Goal: Task Accomplishment & Management: Complete application form

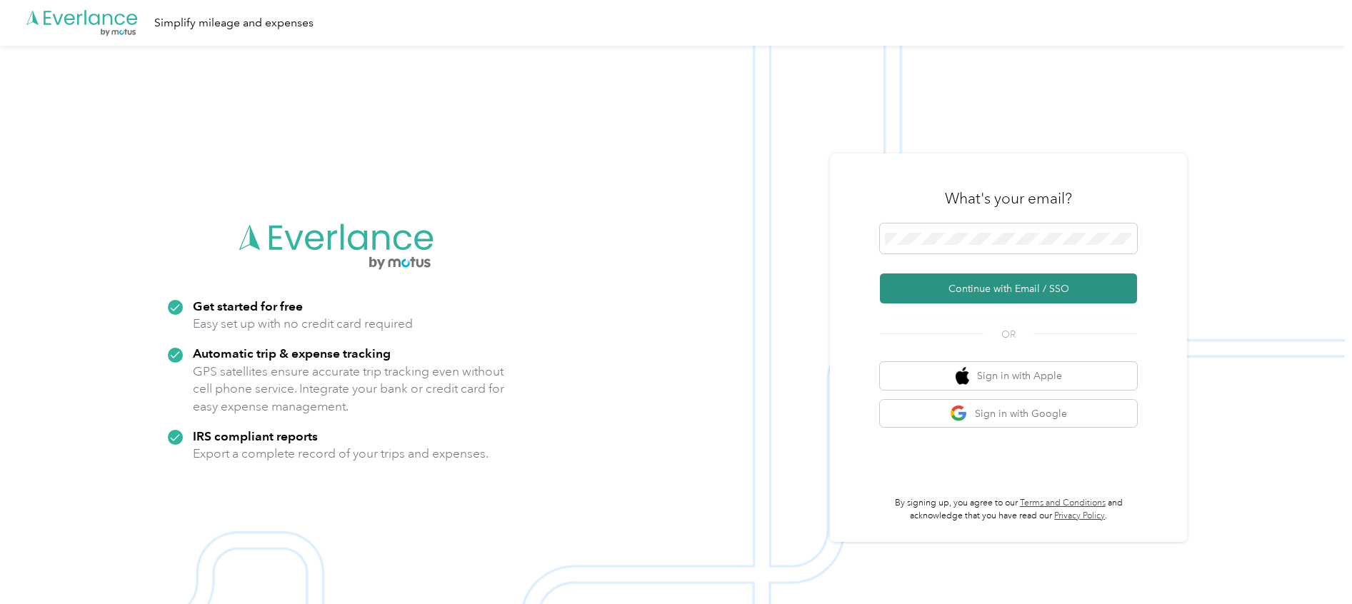
click at [981, 293] on button "Continue with Email / SSO" at bounding box center [1008, 289] width 257 height 30
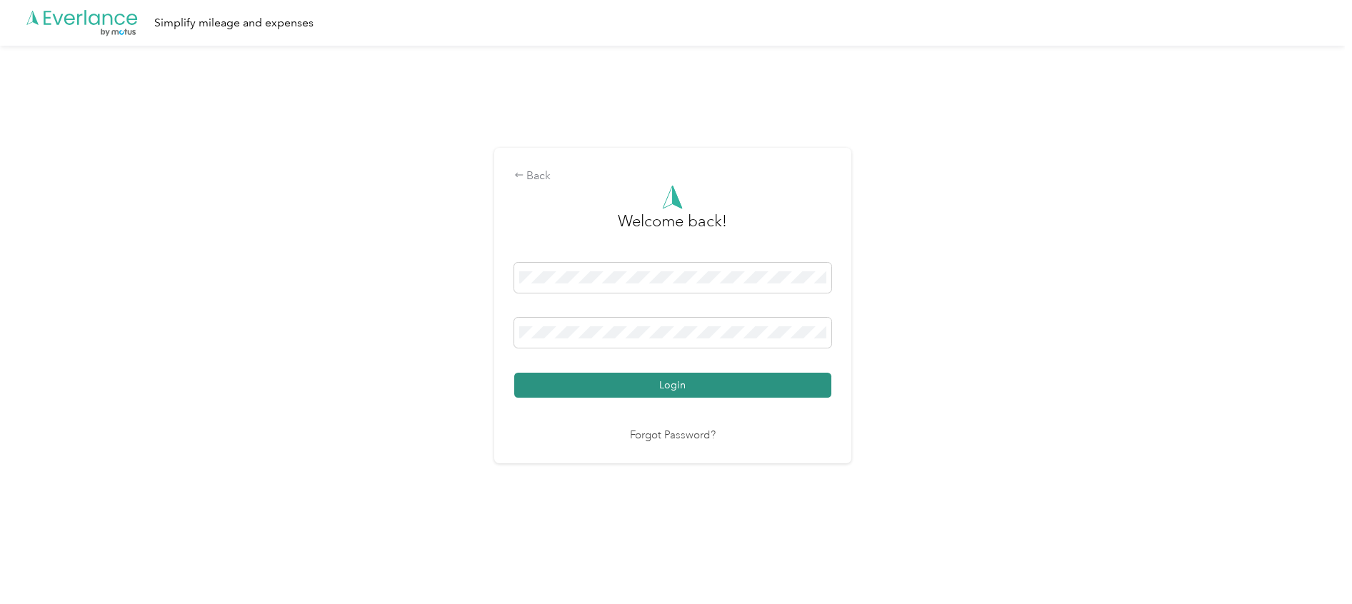
click at [666, 391] on button "Login" at bounding box center [672, 385] width 317 height 25
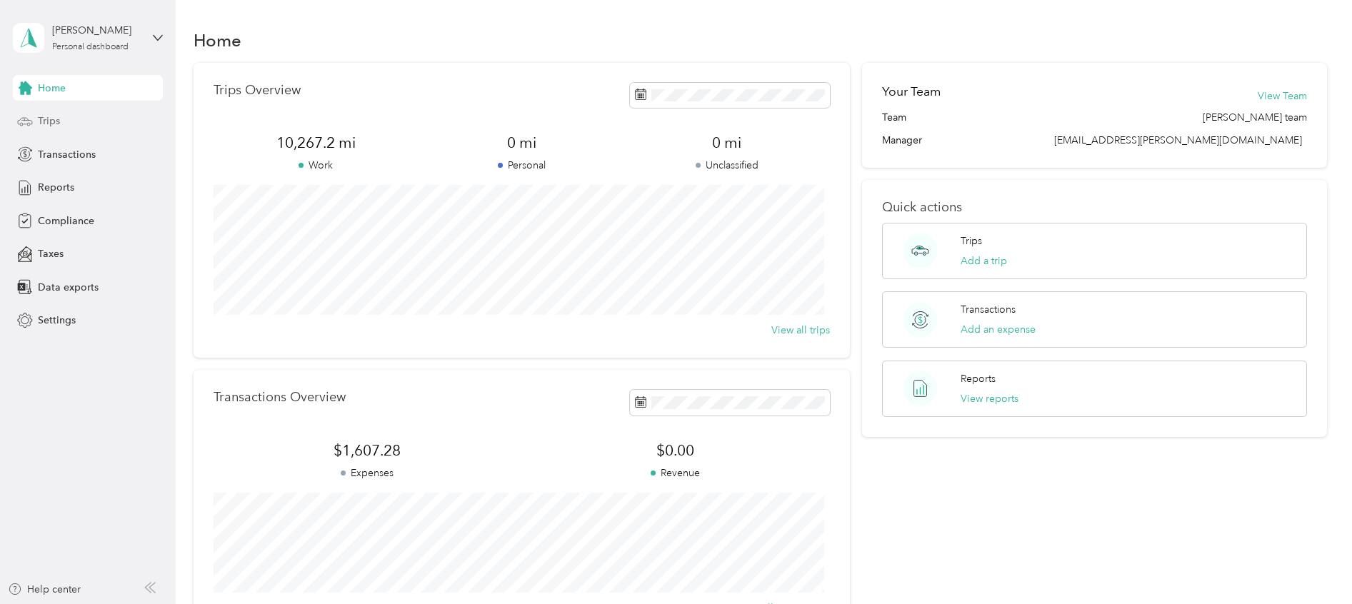
click at [61, 119] on div "Trips" at bounding box center [88, 122] width 150 height 26
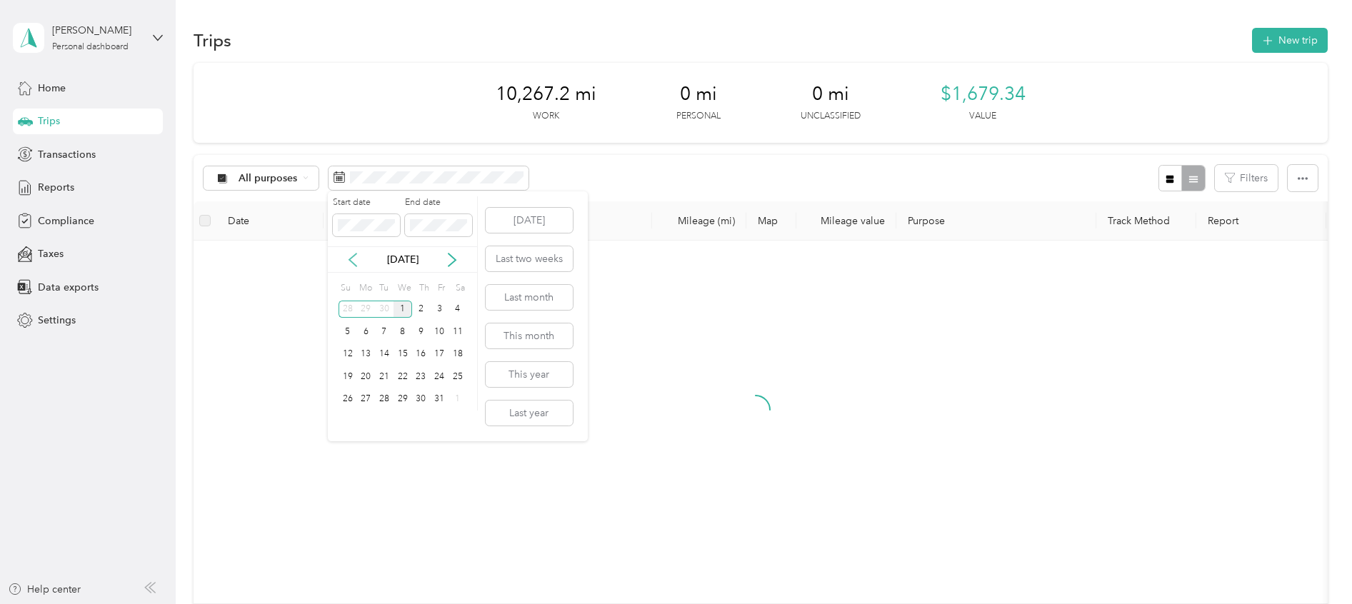
click at [354, 260] on icon at bounding box center [353, 260] width 14 height 14
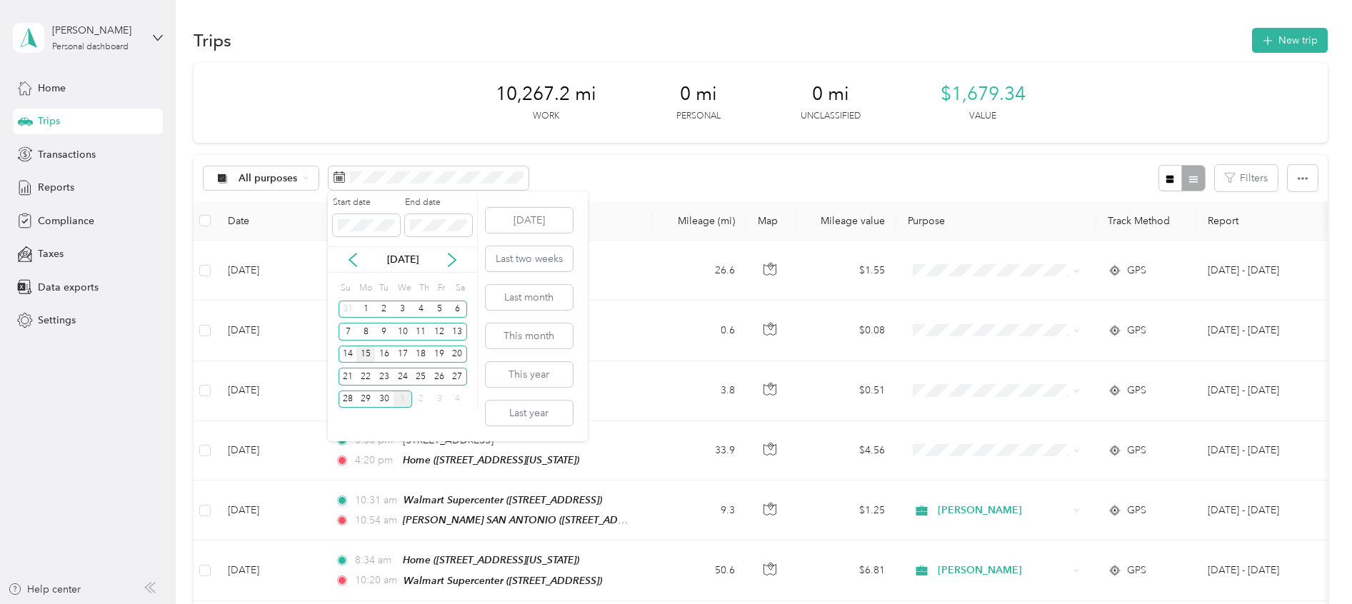
click at [365, 353] on div "15" at bounding box center [365, 355] width 19 height 18
click at [386, 401] on div "30" at bounding box center [384, 400] width 19 height 18
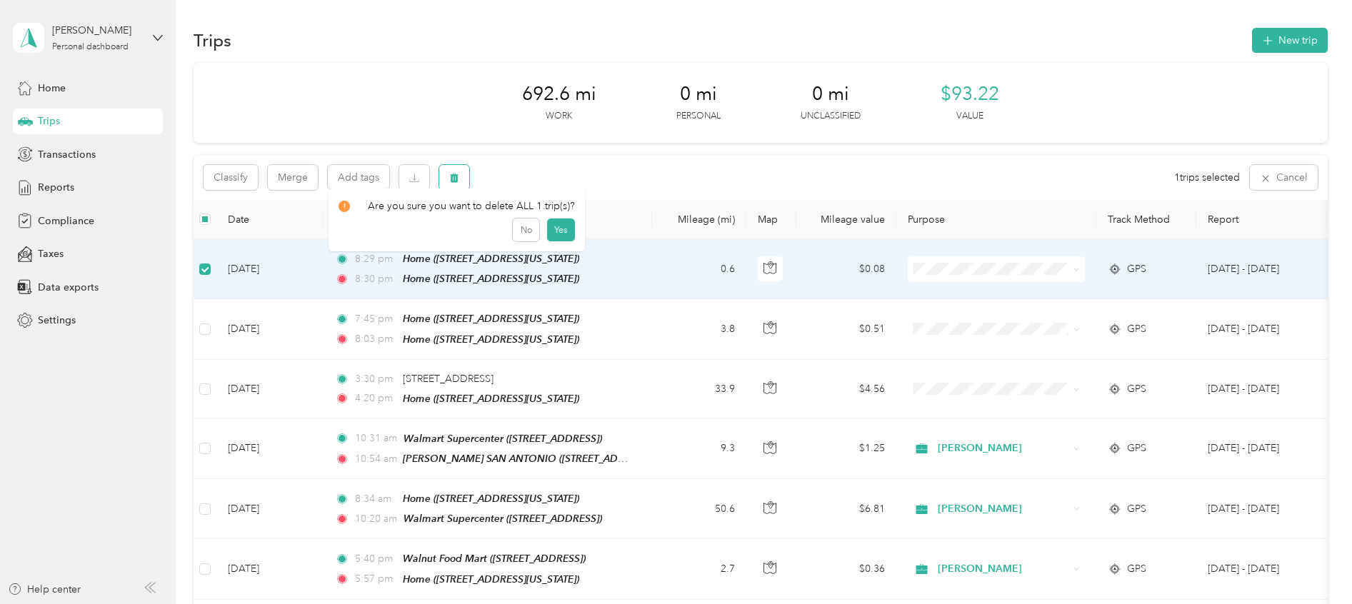
click at [456, 179] on icon "button" at bounding box center [454, 178] width 9 height 9
click at [550, 234] on button "Yes" at bounding box center [560, 237] width 28 height 23
click at [448, 179] on button "button" at bounding box center [454, 177] width 30 height 25
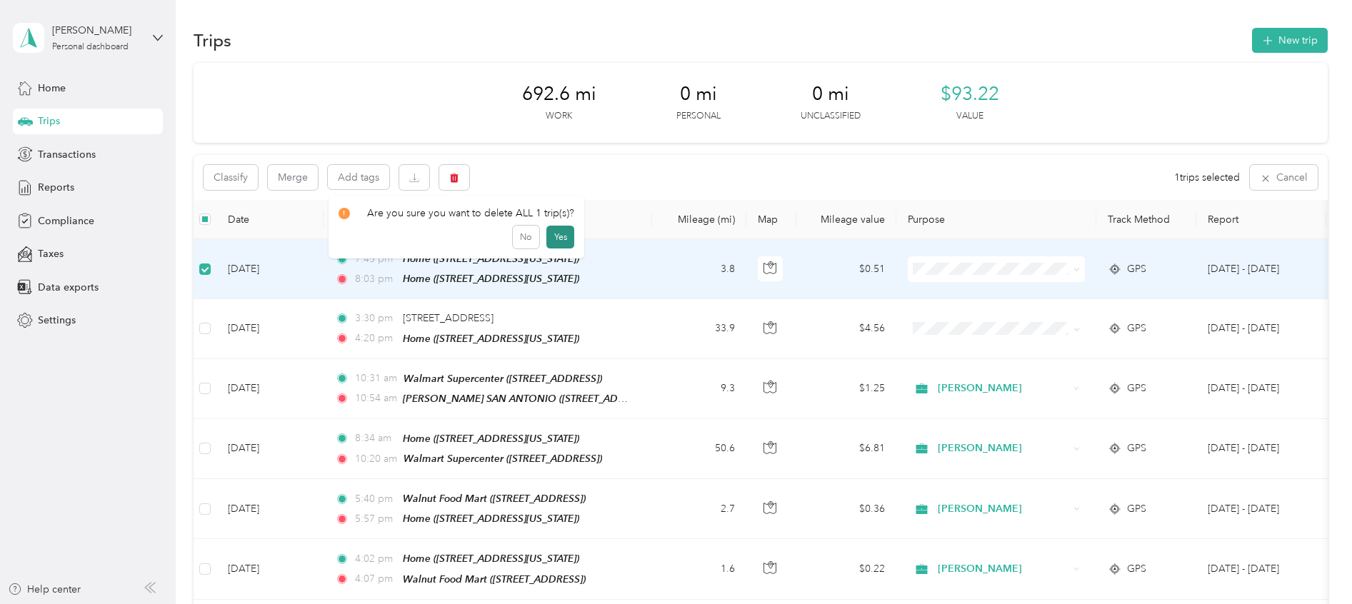
click at [553, 237] on button "Yes" at bounding box center [560, 237] width 28 height 23
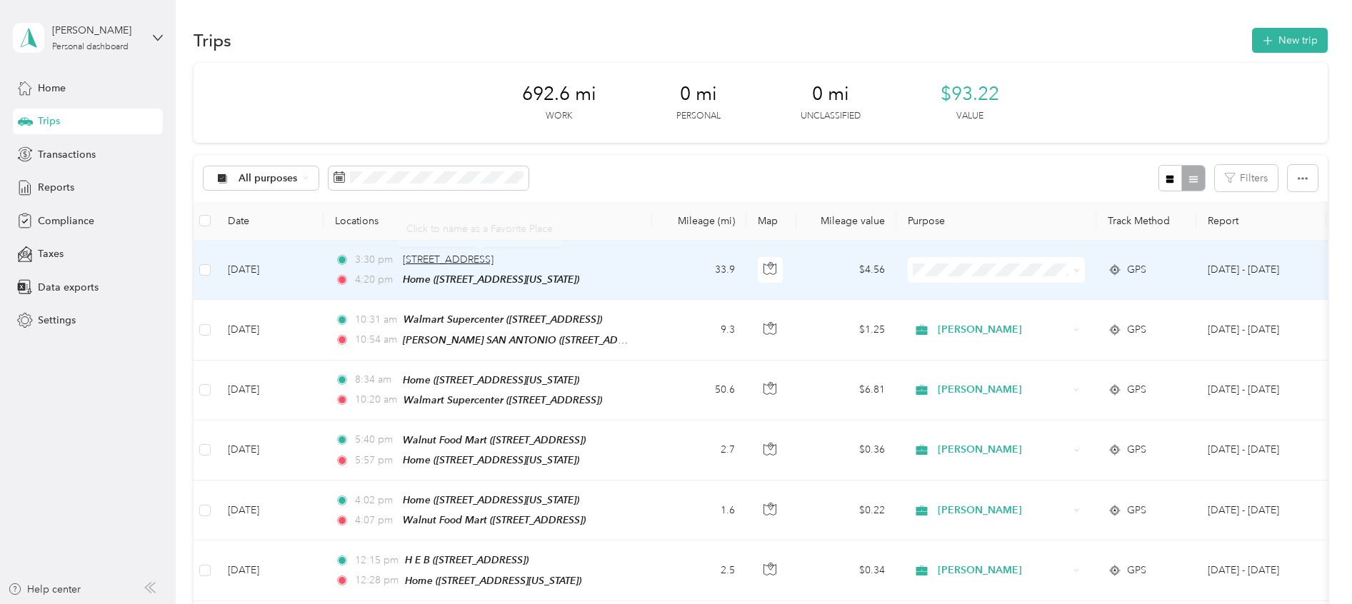
click at [493, 259] on span "12025 Colwick St, San Antonio, TX" at bounding box center [448, 260] width 91 height 12
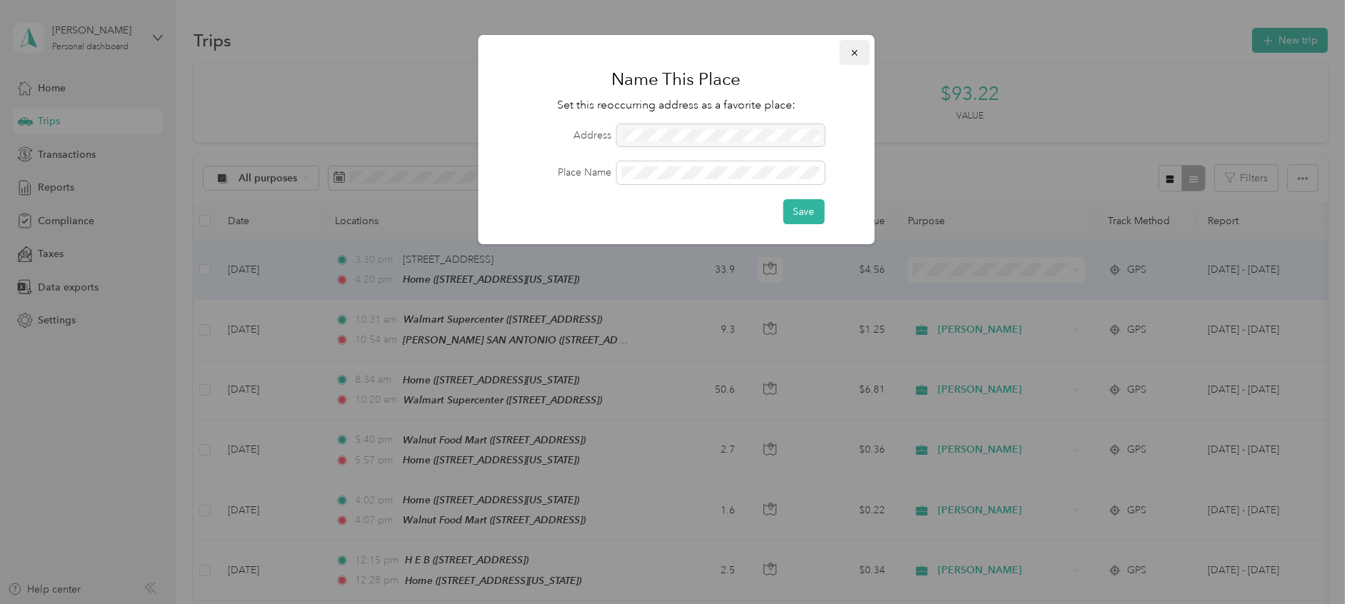
click at [856, 49] on icon "button" at bounding box center [854, 53] width 10 height 10
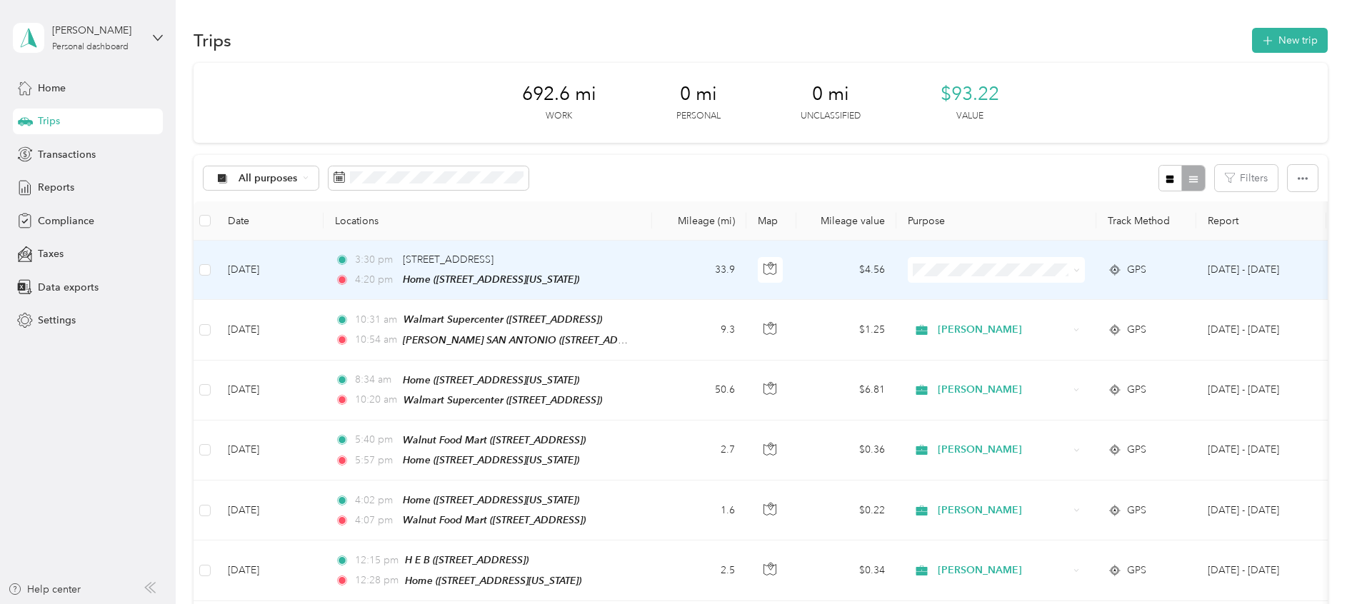
click at [1132, 268] on span "GPS" at bounding box center [1136, 270] width 19 height 16
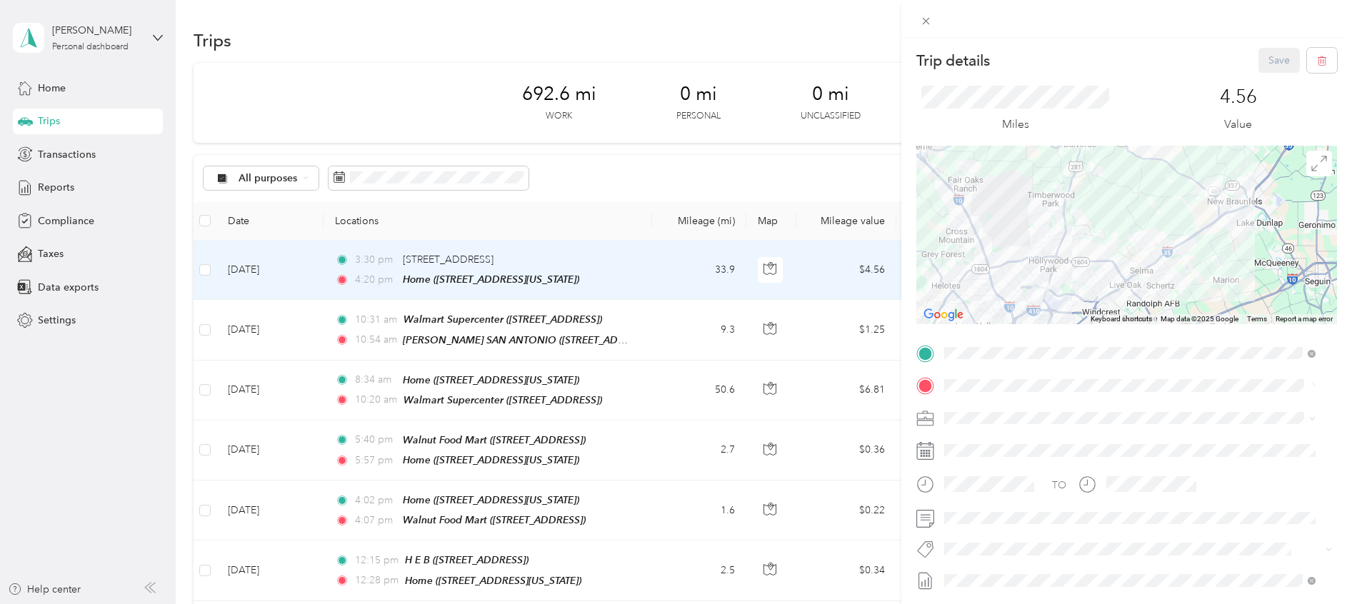
drag, startPoint x: 1085, startPoint y: 285, endPoint x: 1098, endPoint y: 269, distance: 20.8
click at [1098, 269] on div at bounding box center [1126, 235] width 421 height 179
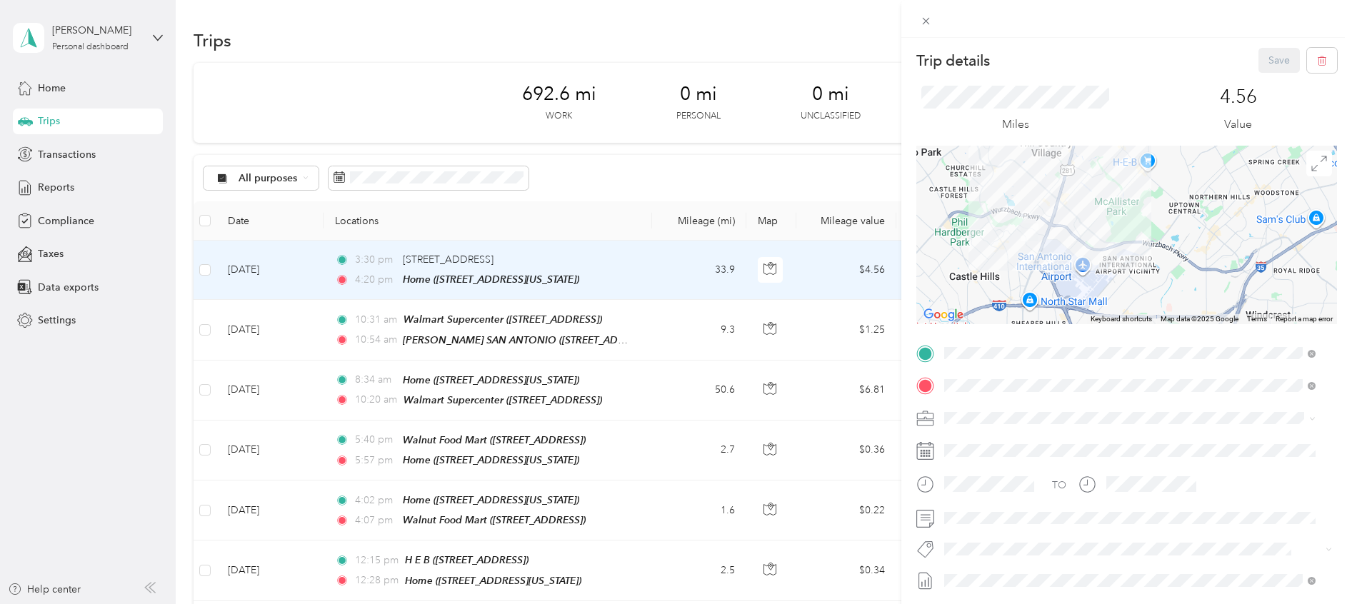
drag, startPoint x: 1017, startPoint y: 269, endPoint x: 1042, endPoint y: 271, distance: 25.1
click at [1042, 271] on div at bounding box center [1126, 235] width 421 height 179
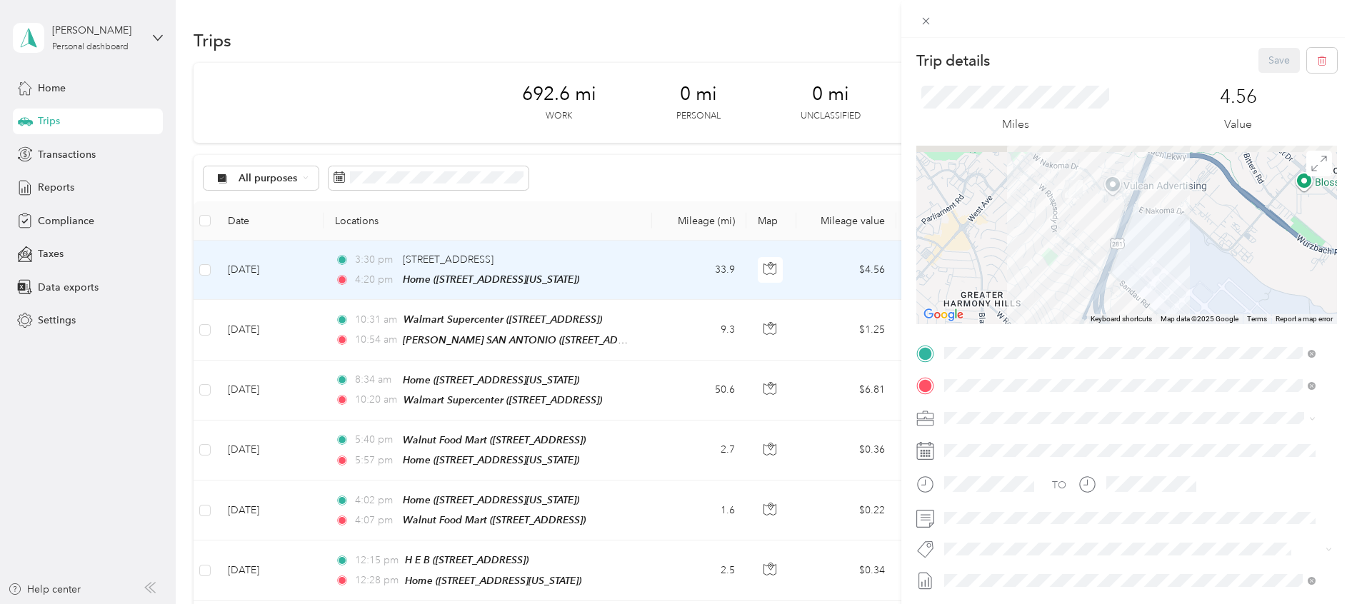
drag, startPoint x: 1040, startPoint y: 185, endPoint x: 1058, endPoint y: 254, distance: 71.5
click at [1058, 254] on div at bounding box center [1126, 235] width 421 height 179
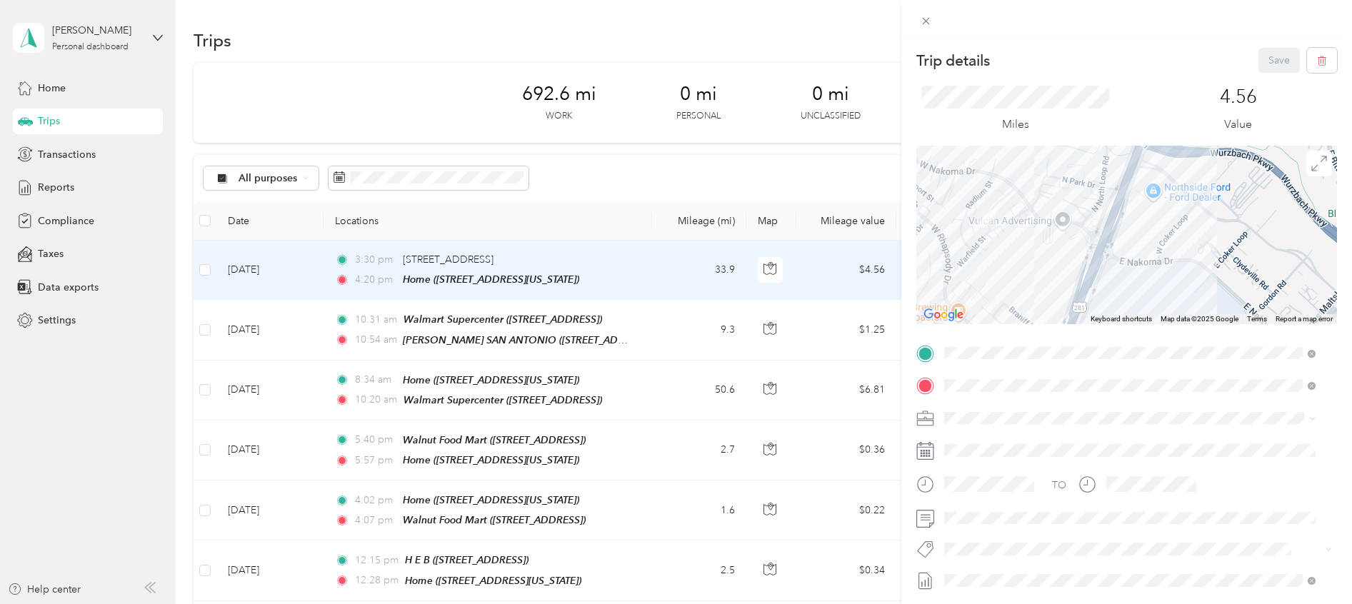
drag, startPoint x: 1103, startPoint y: 187, endPoint x: 1005, endPoint y: 268, distance: 127.4
click at [1005, 268] on div at bounding box center [1126, 235] width 421 height 179
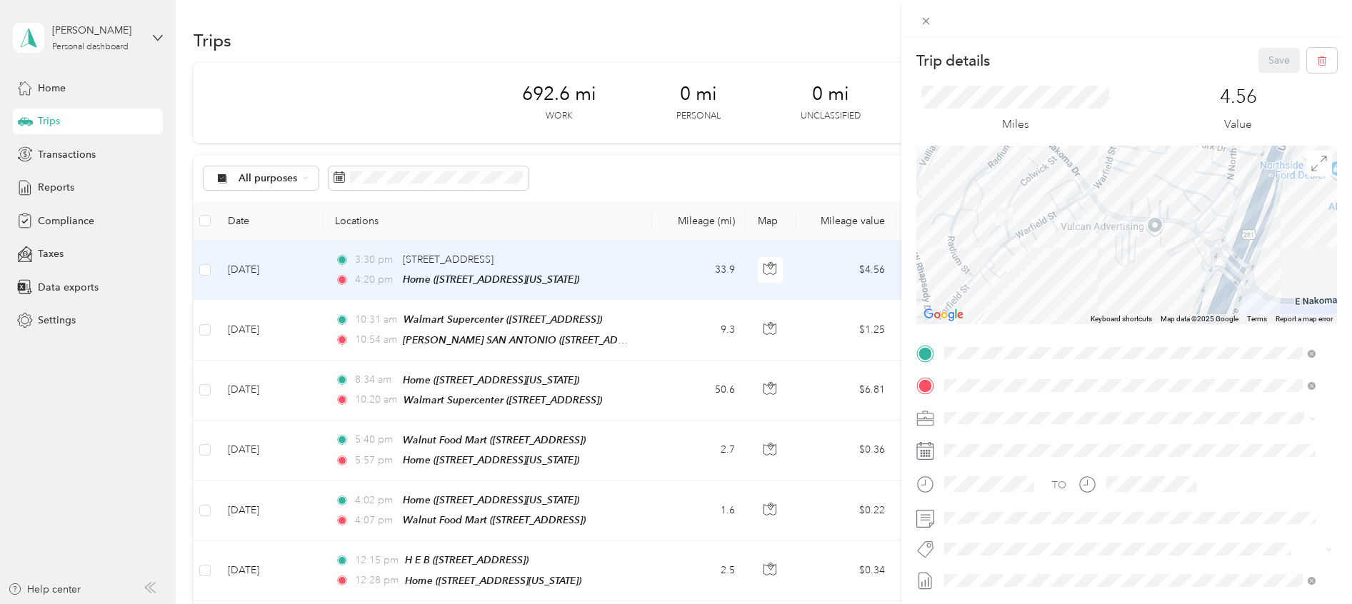
drag, startPoint x: 984, startPoint y: 228, endPoint x: 1023, endPoint y: 269, distance: 56.6
click at [1023, 269] on div at bounding box center [1126, 235] width 421 height 179
click at [205, 271] on div "Trip details Save This trip cannot be edited because it is either under review,…" at bounding box center [676, 302] width 1352 height 604
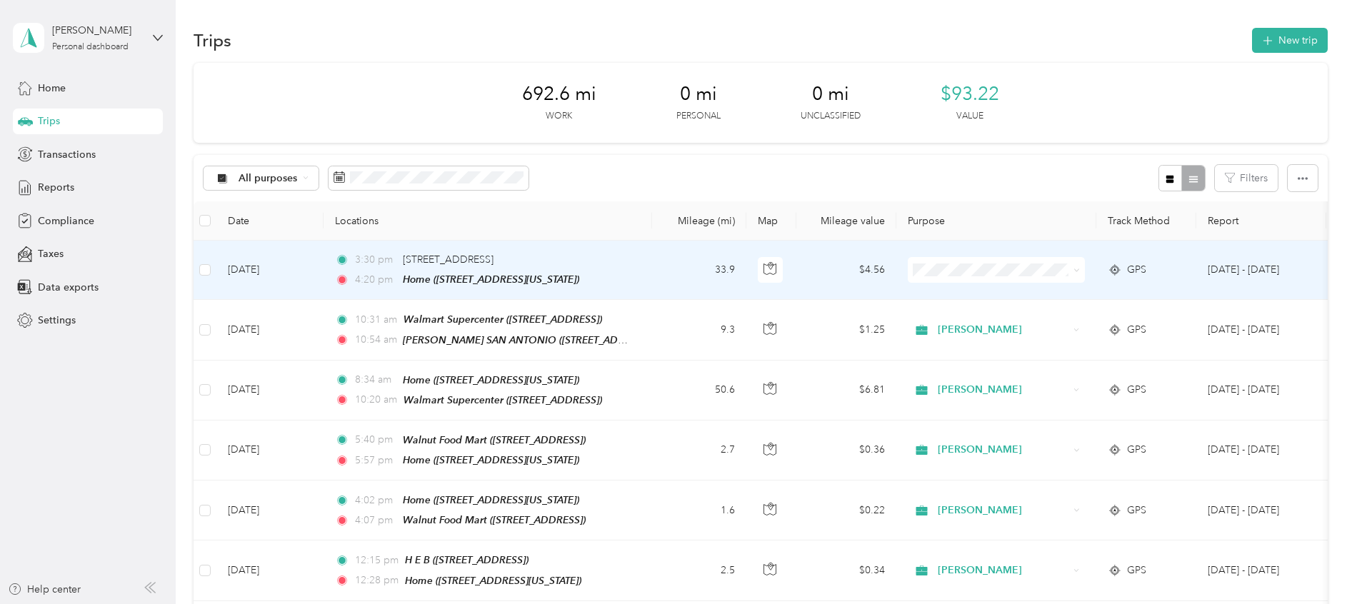
click at [1019, 277] on span at bounding box center [996, 270] width 177 height 26
click at [950, 293] on span "Acosta" at bounding box center [1009, 296] width 132 height 15
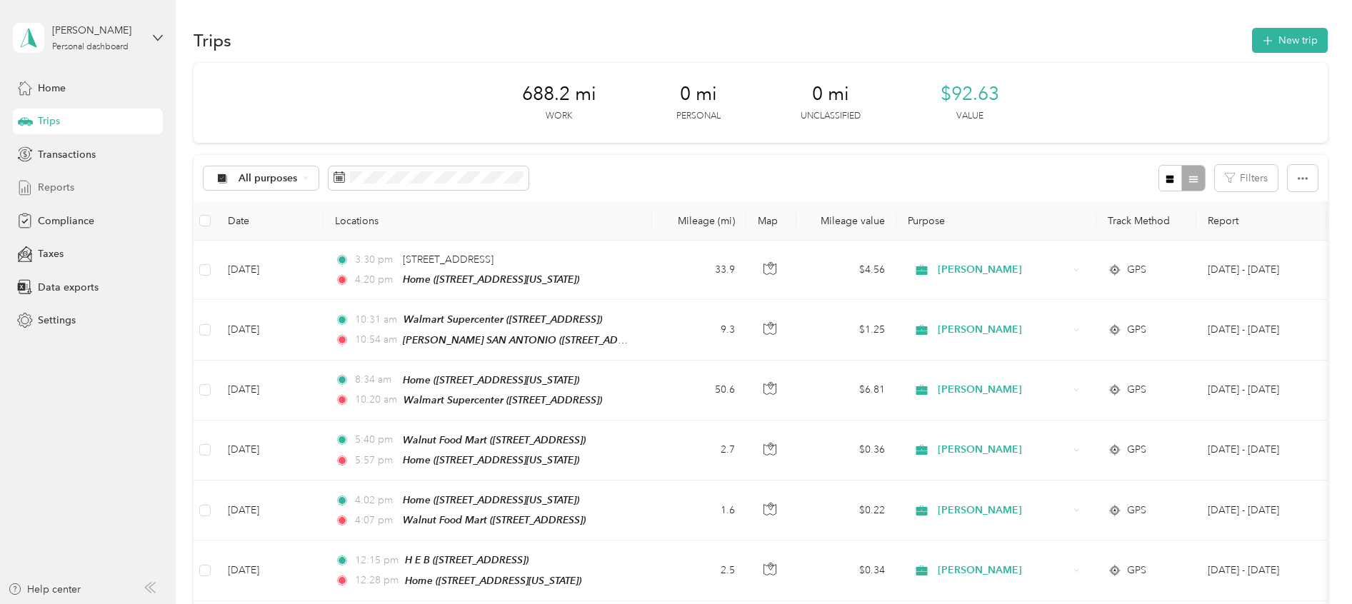
click at [59, 187] on span "Reports" at bounding box center [56, 187] width 36 height 15
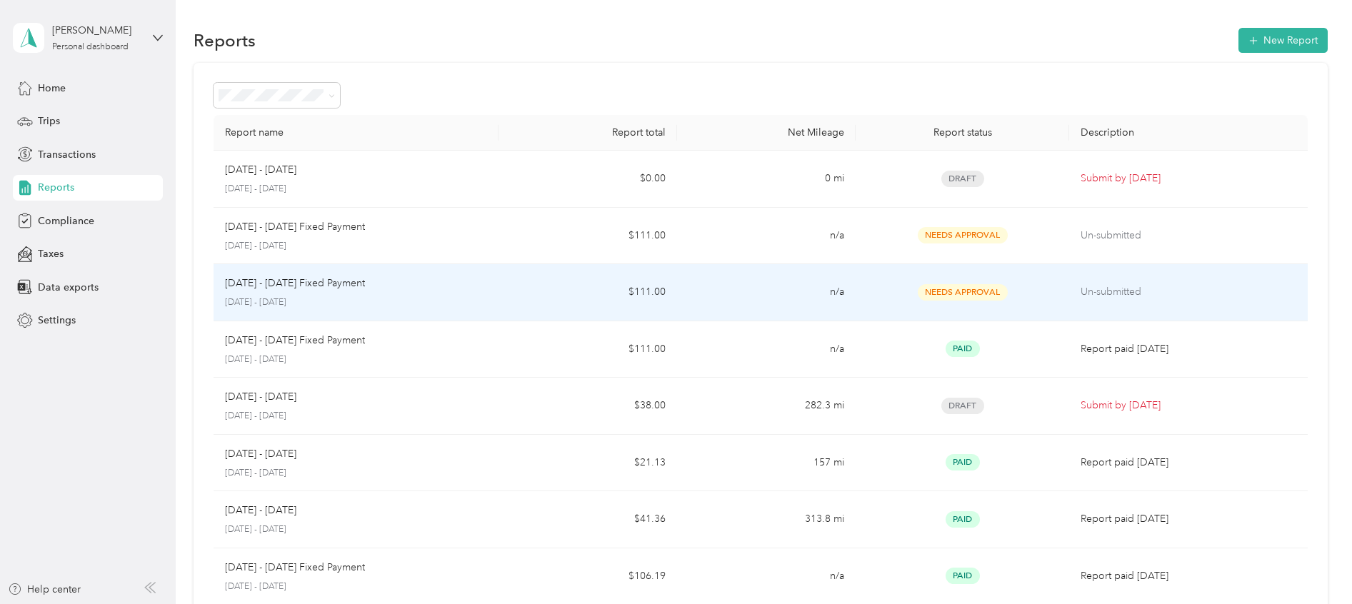
click at [305, 298] on p "September 16 - 30, 2025" at bounding box center [356, 302] width 263 height 13
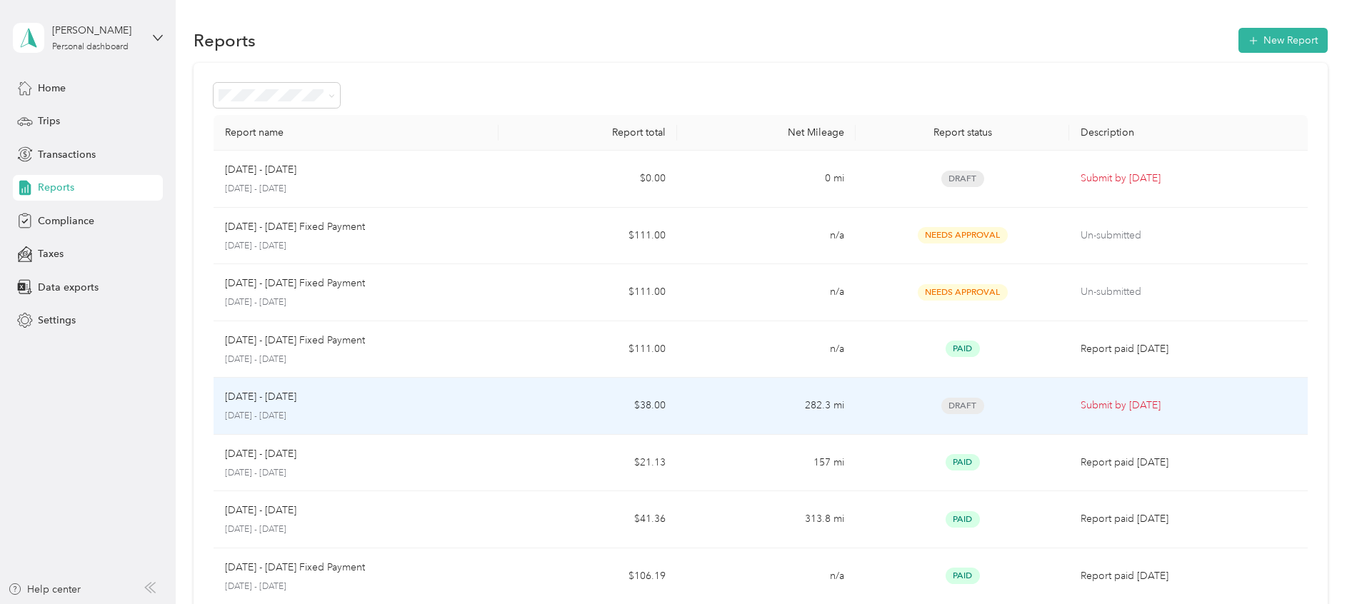
click at [294, 398] on p "Sep 16 - 30, 2025" at bounding box center [260, 397] width 71 height 16
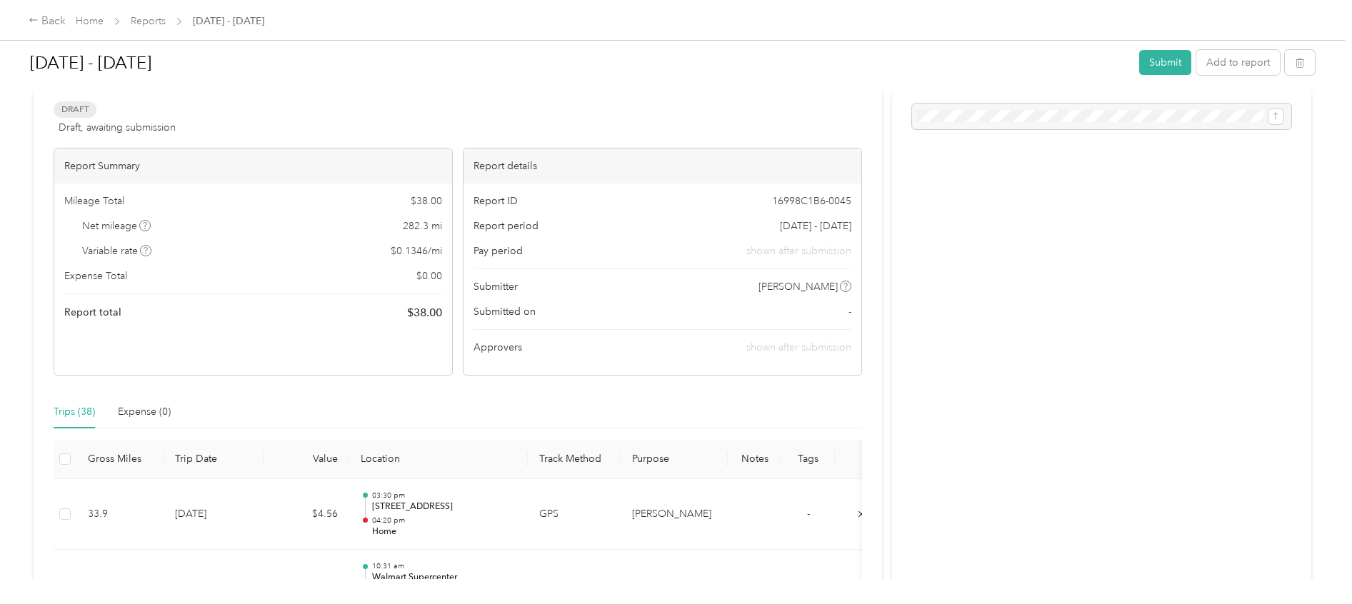
scroll to position [107, 0]
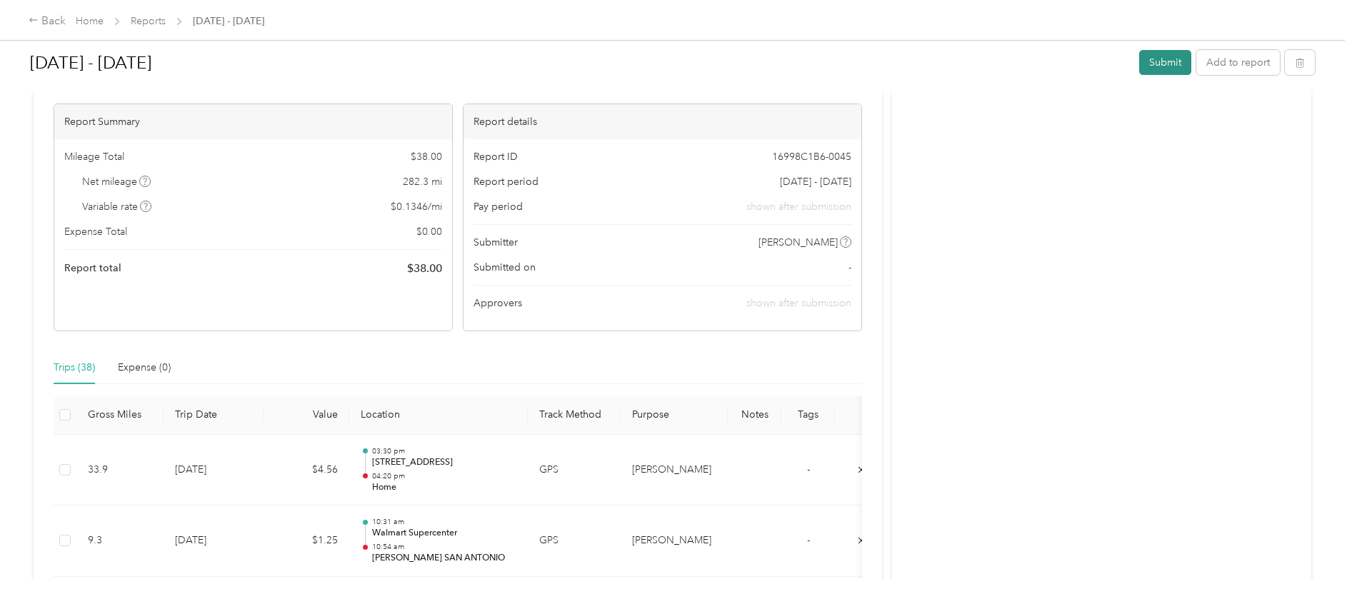
click at [1158, 56] on button "Submit" at bounding box center [1165, 62] width 52 height 25
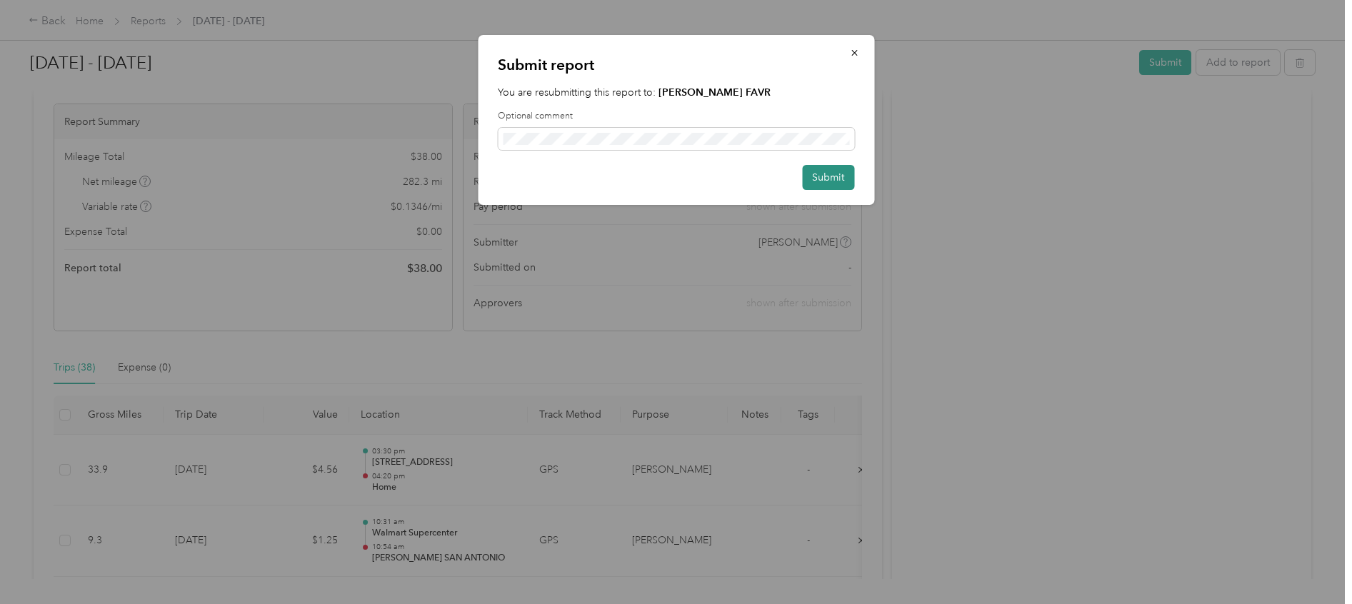
click at [830, 174] on button "Submit" at bounding box center [828, 177] width 52 height 25
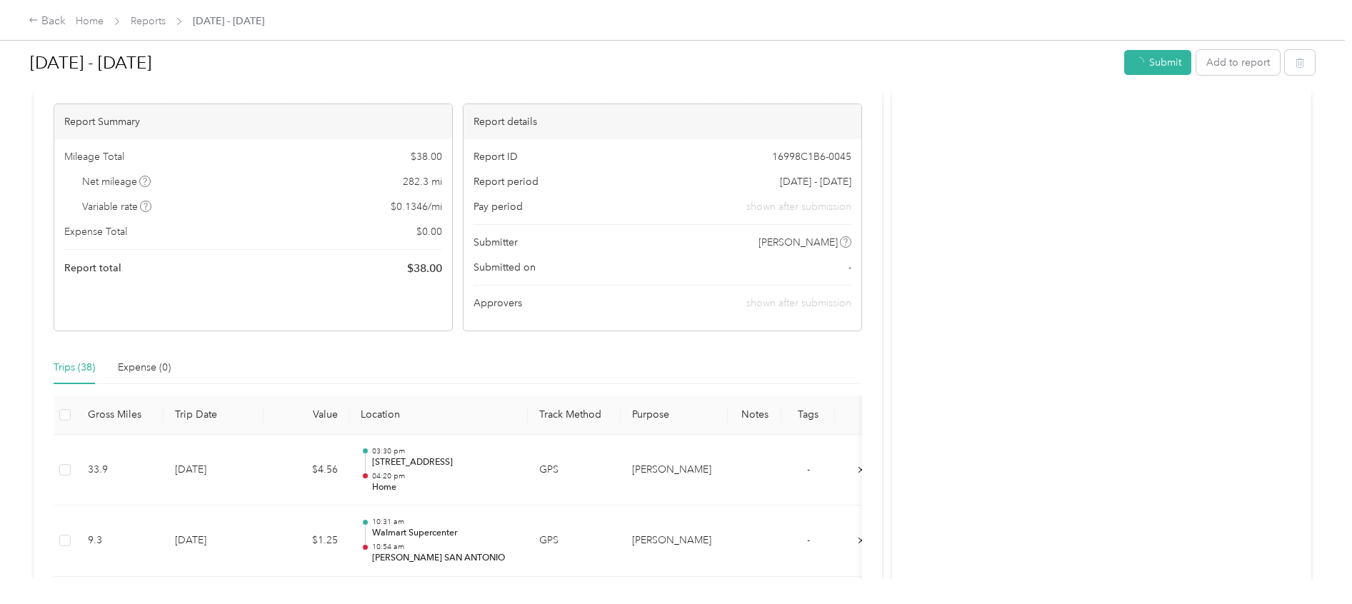
scroll to position [127, 0]
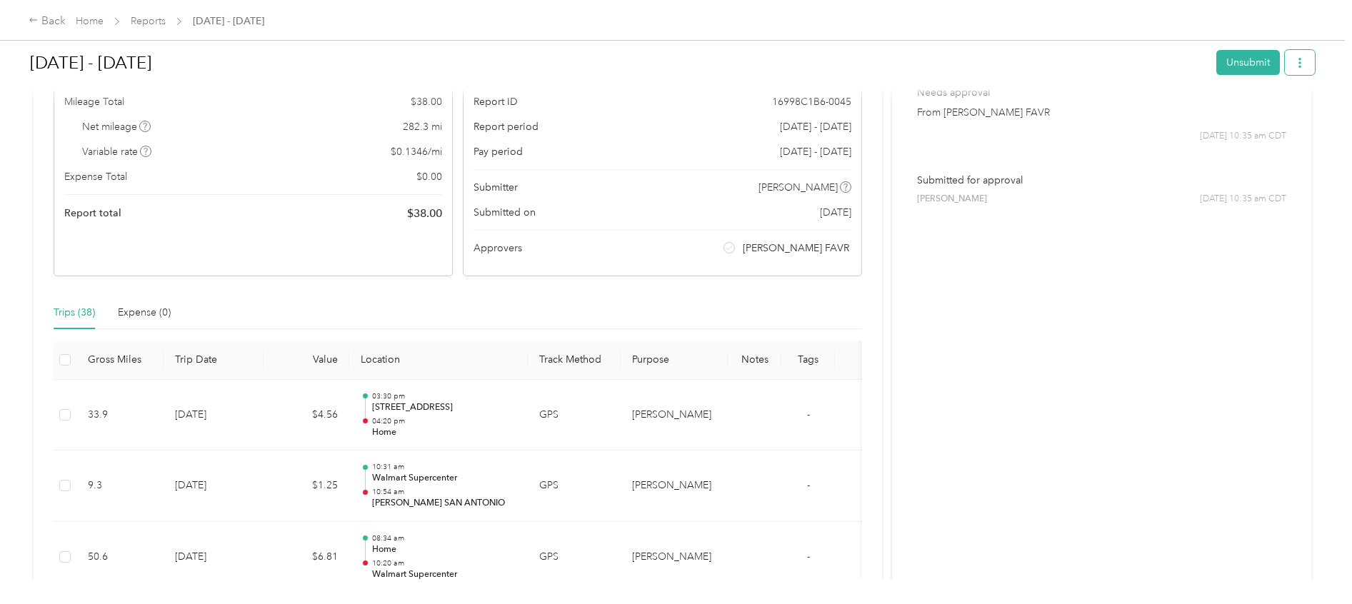
click at [1295, 63] on icon "button" at bounding box center [1300, 63] width 10 height 10
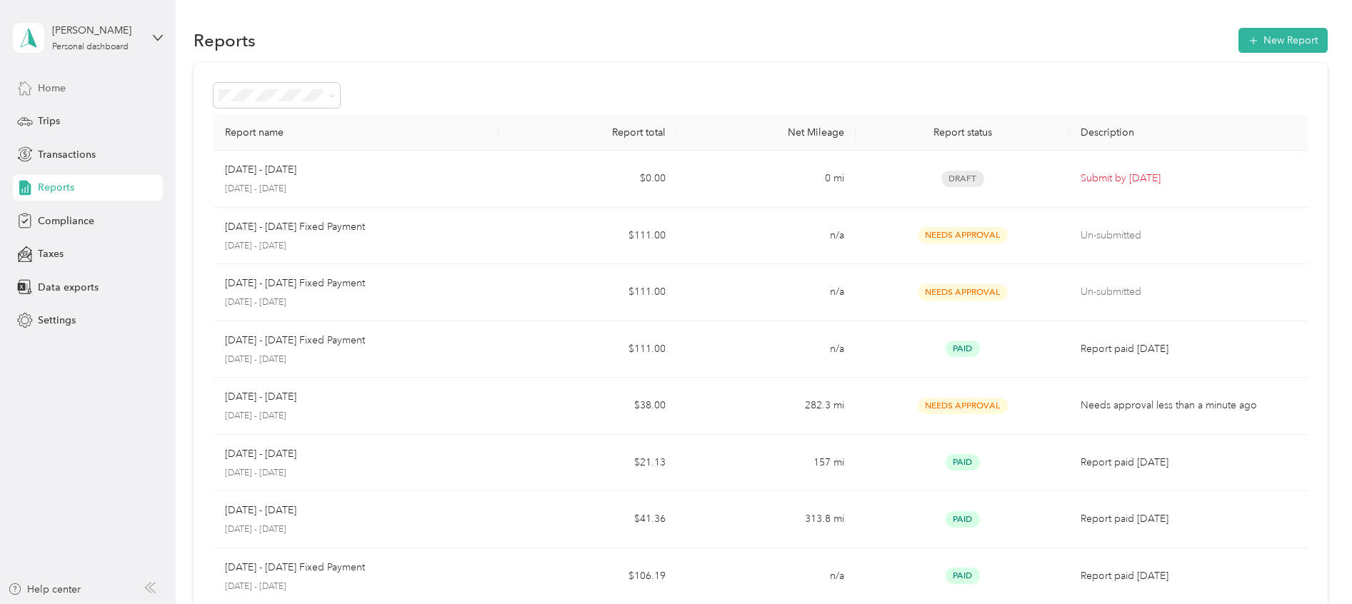
click at [64, 92] on span "Home" at bounding box center [52, 88] width 28 height 15
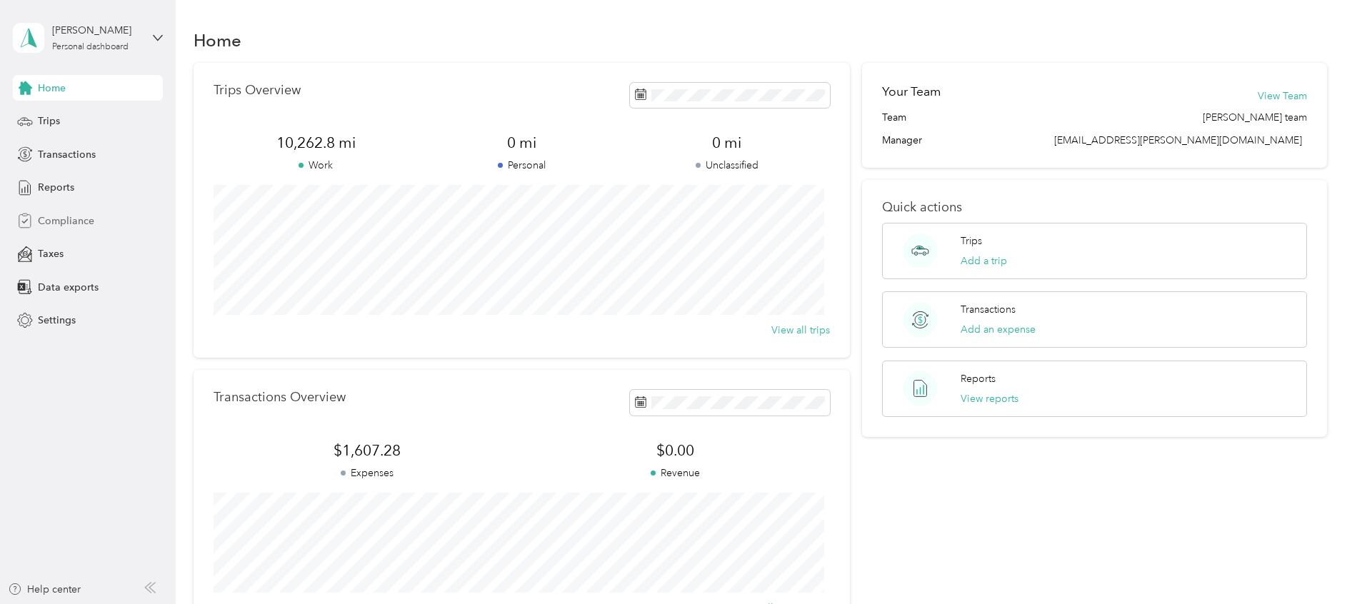
click at [57, 220] on span "Compliance" at bounding box center [66, 221] width 56 height 15
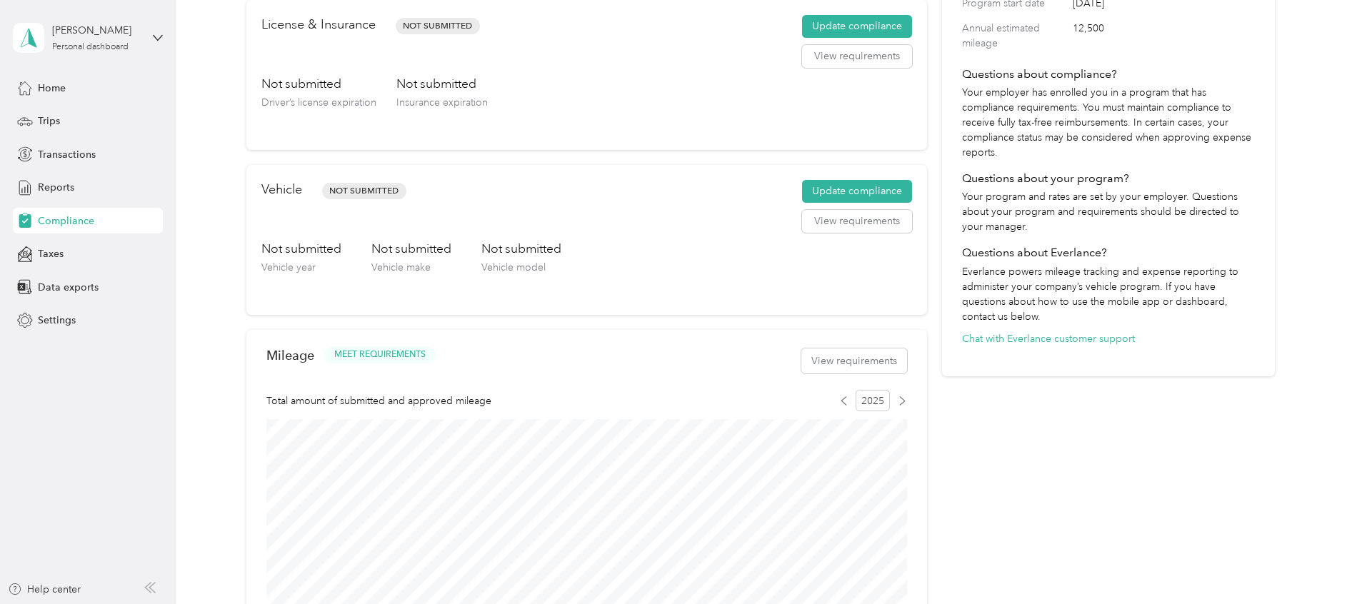
scroll to position [214, 0]
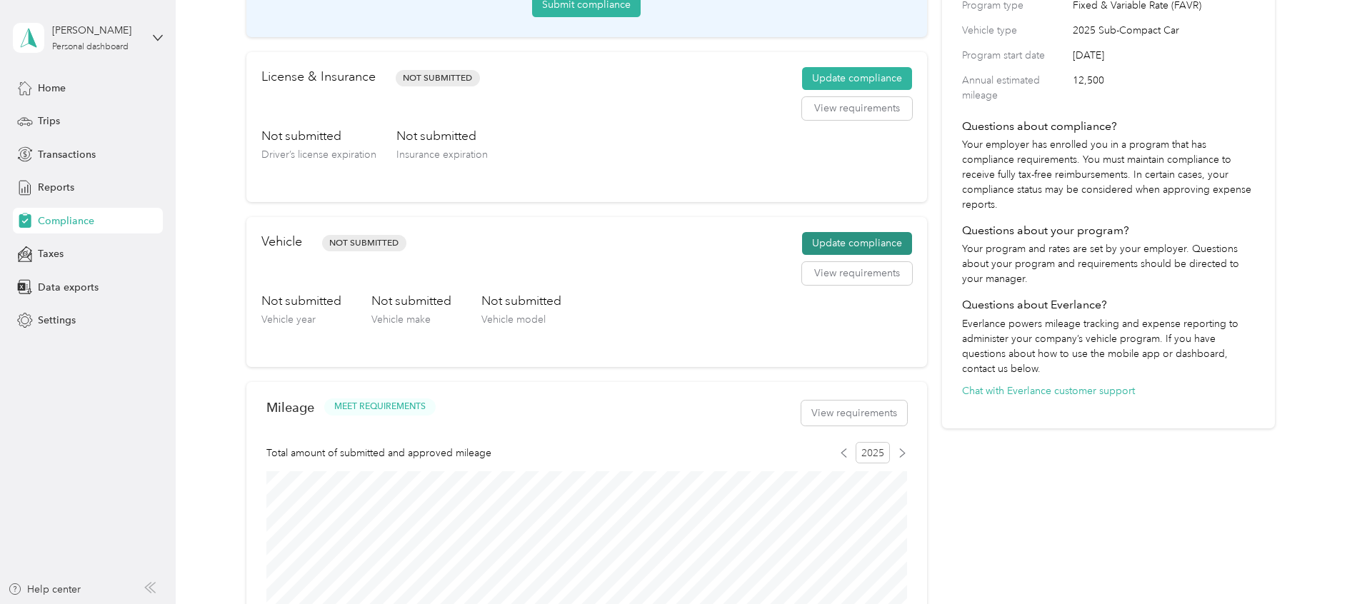
click at [842, 237] on button "Update compliance" at bounding box center [857, 243] width 110 height 23
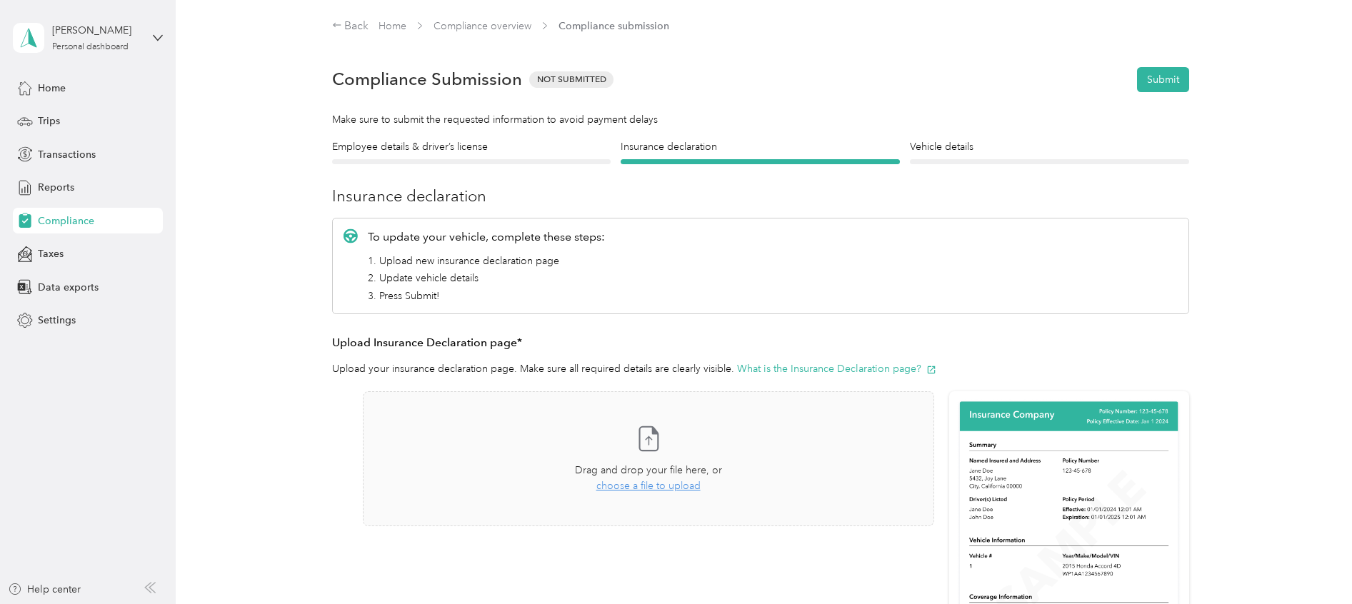
click at [948, 160] on div at bounding box center [1049, 161] width 279 height 5
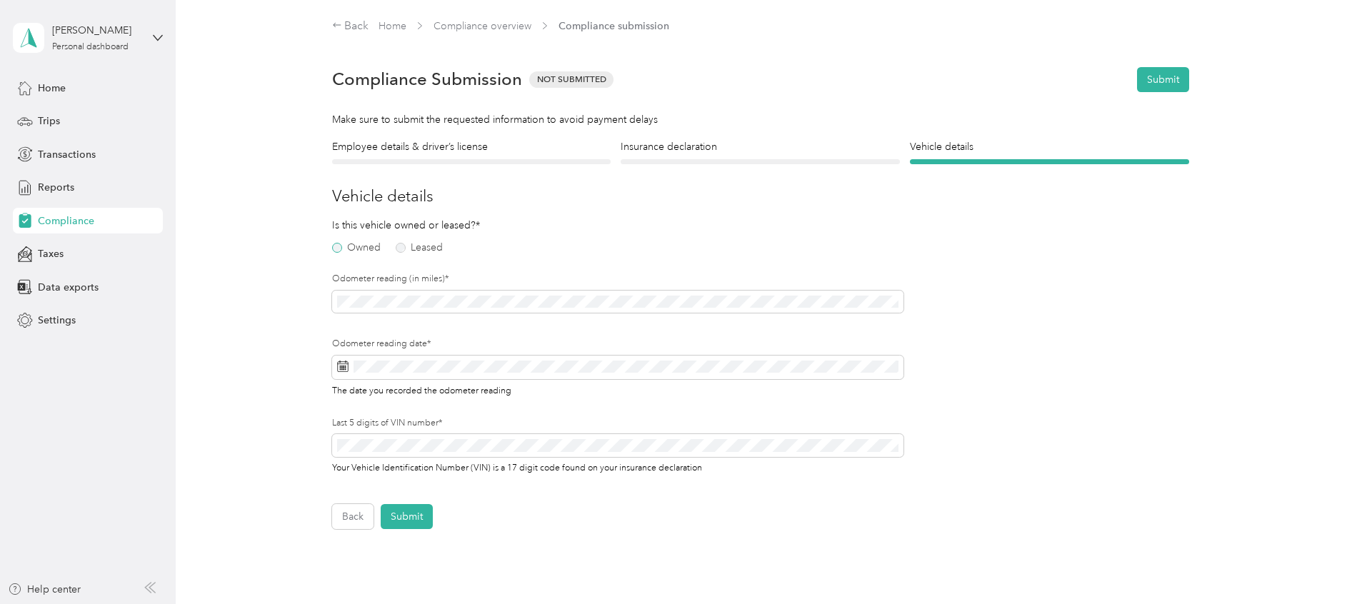
click at [339, 247] on label "Owned" at bounding box center [356, 248] width 49 height 10
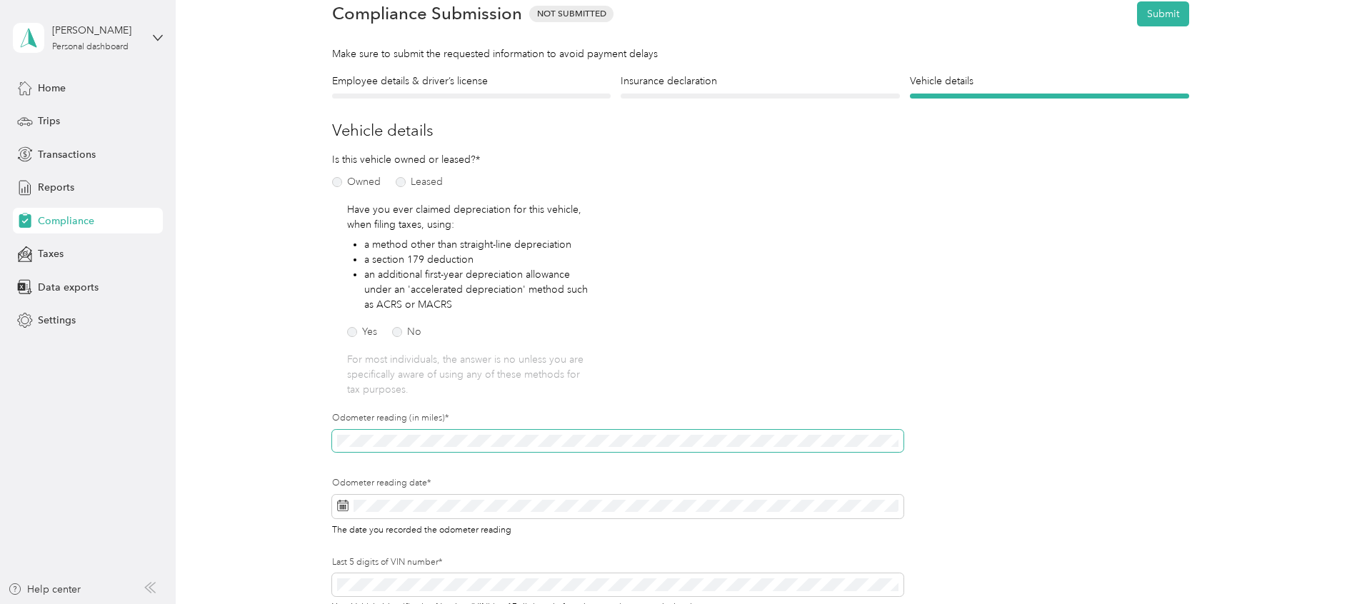
scroll to position [107, 0]
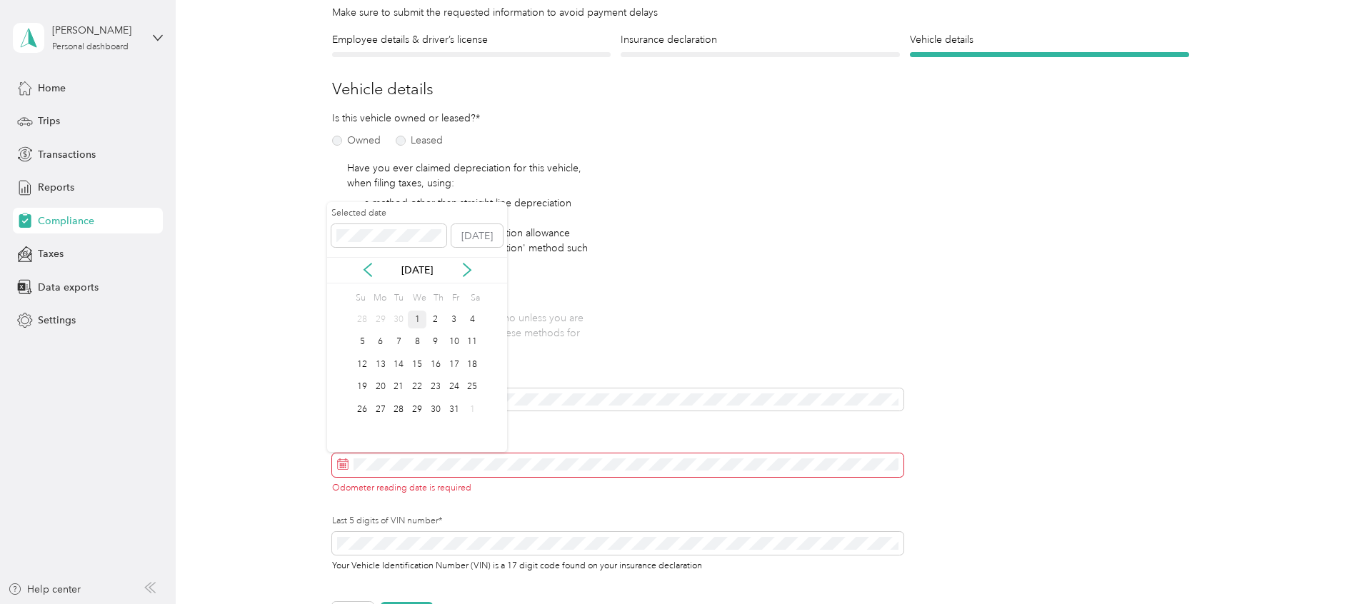
click at [417, 321] on div "1" at bounding box center [417, 320] width 19 height 18
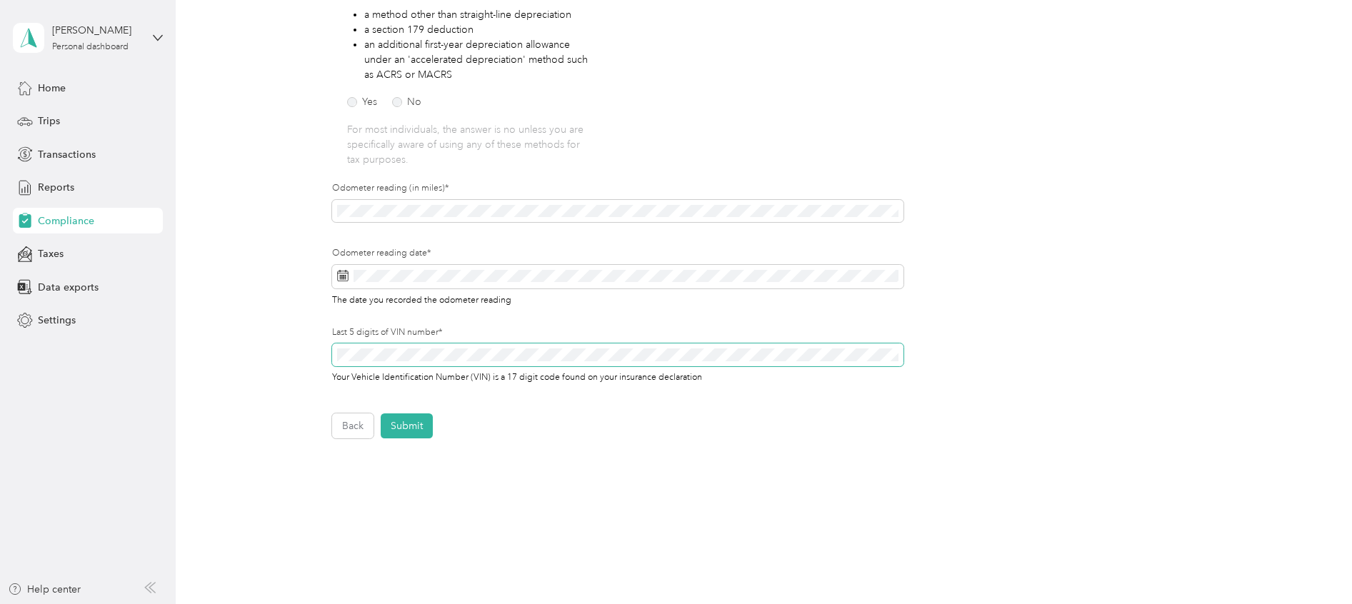
scroll to position [321, 0]
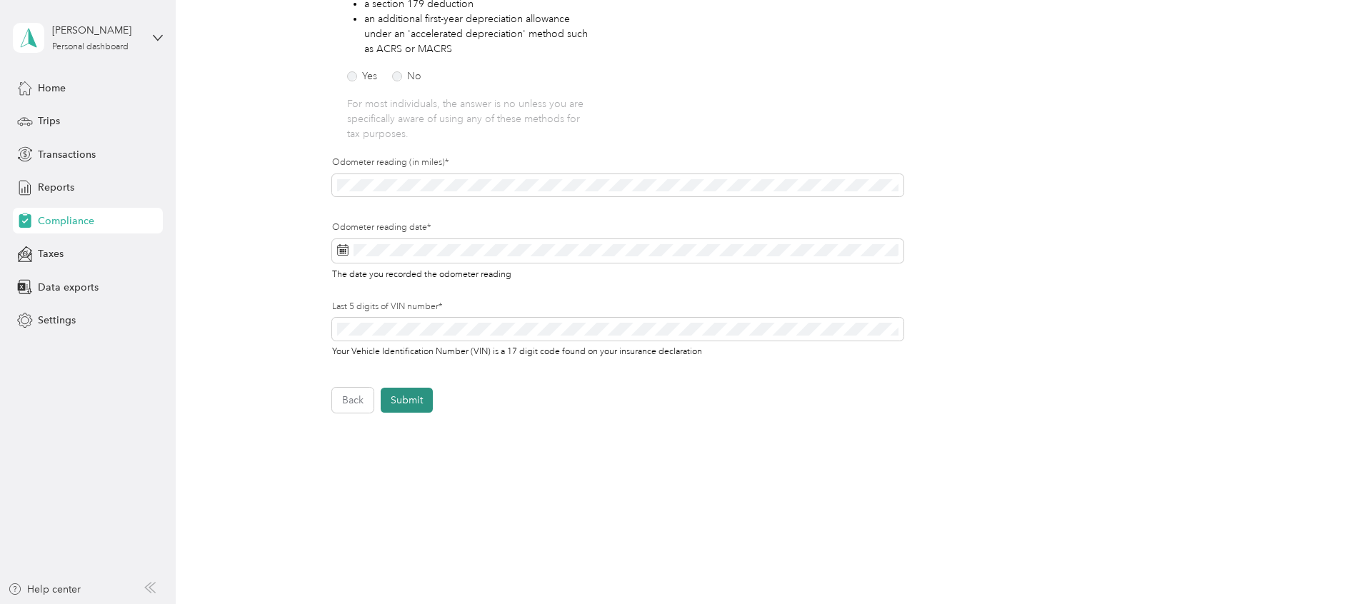
click at [406, 398] on button "Submit" at bounding box center [407, 400] width 52 height 25
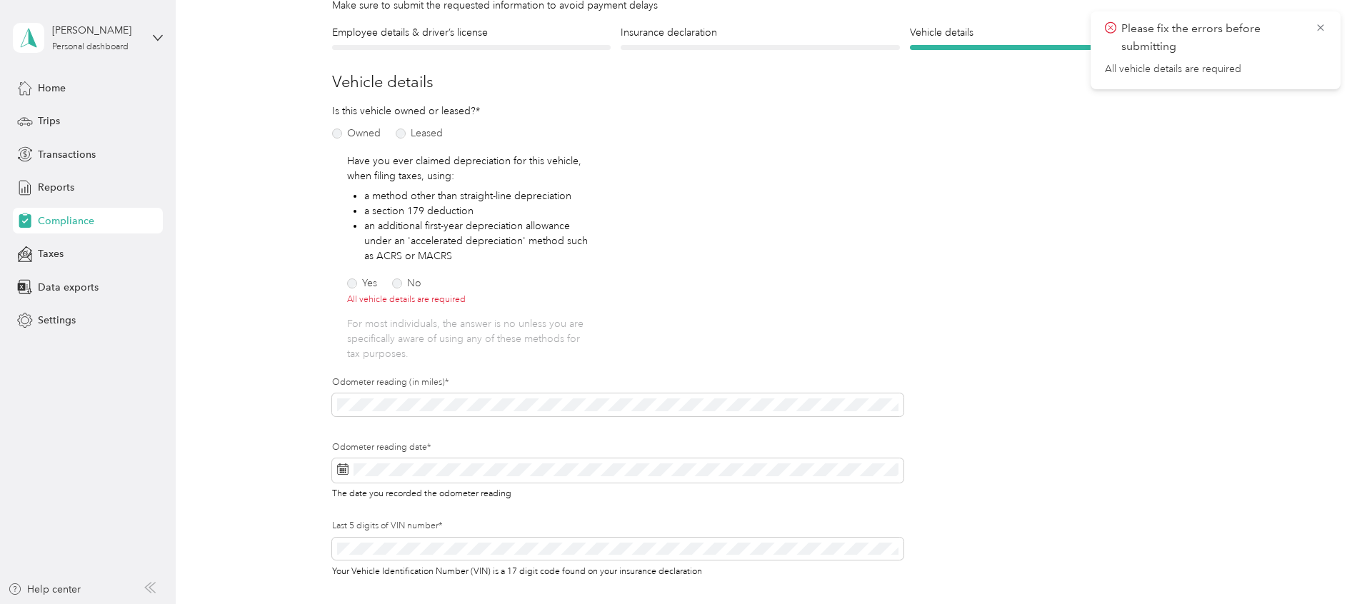
scroll to position [107, 0]
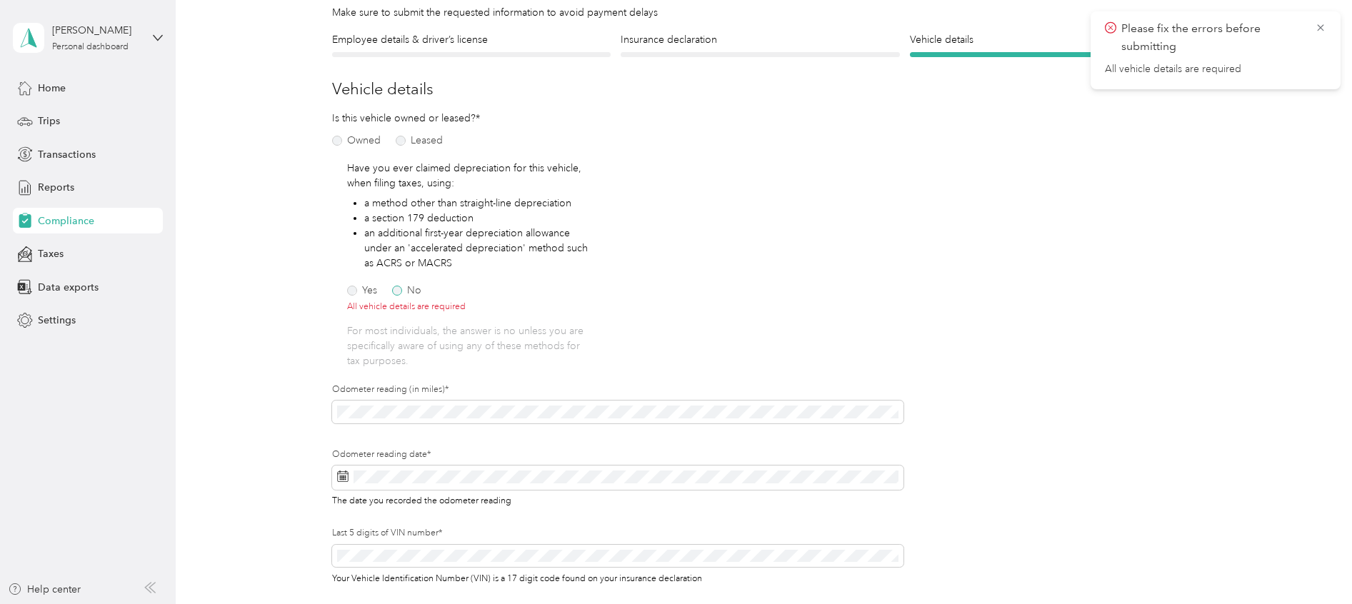
click at [394, 290] on label "No" at bounding box center [406, 291] width 29 height 10
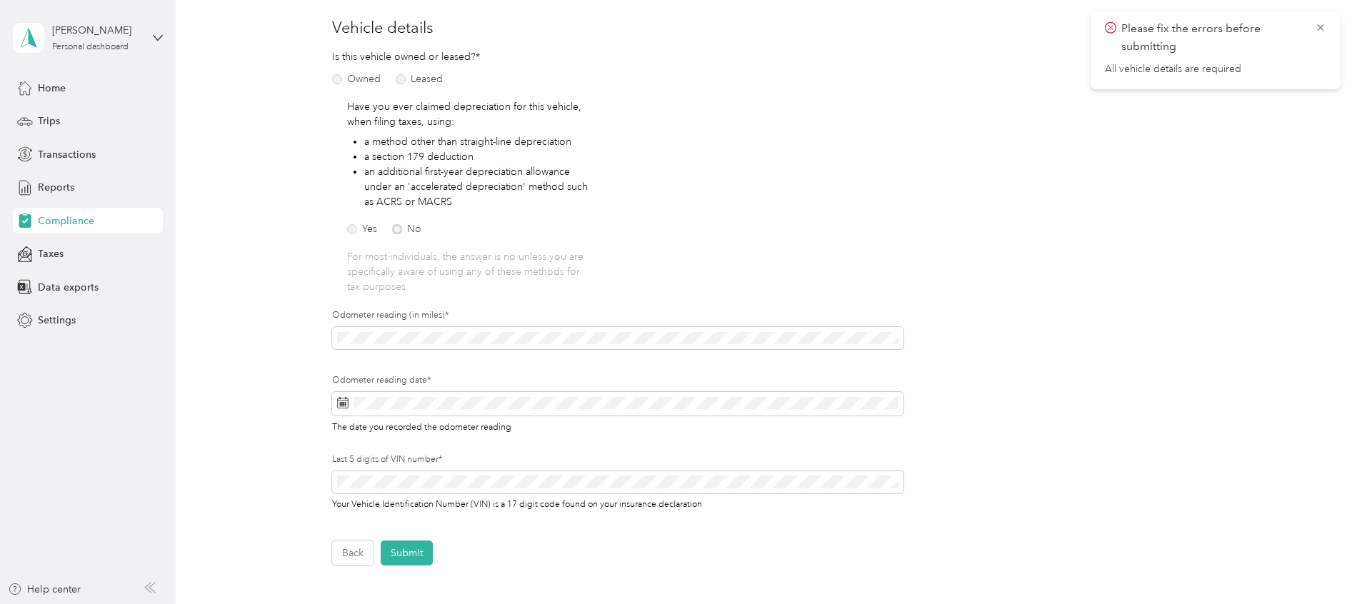
scroll to position [214, 0]
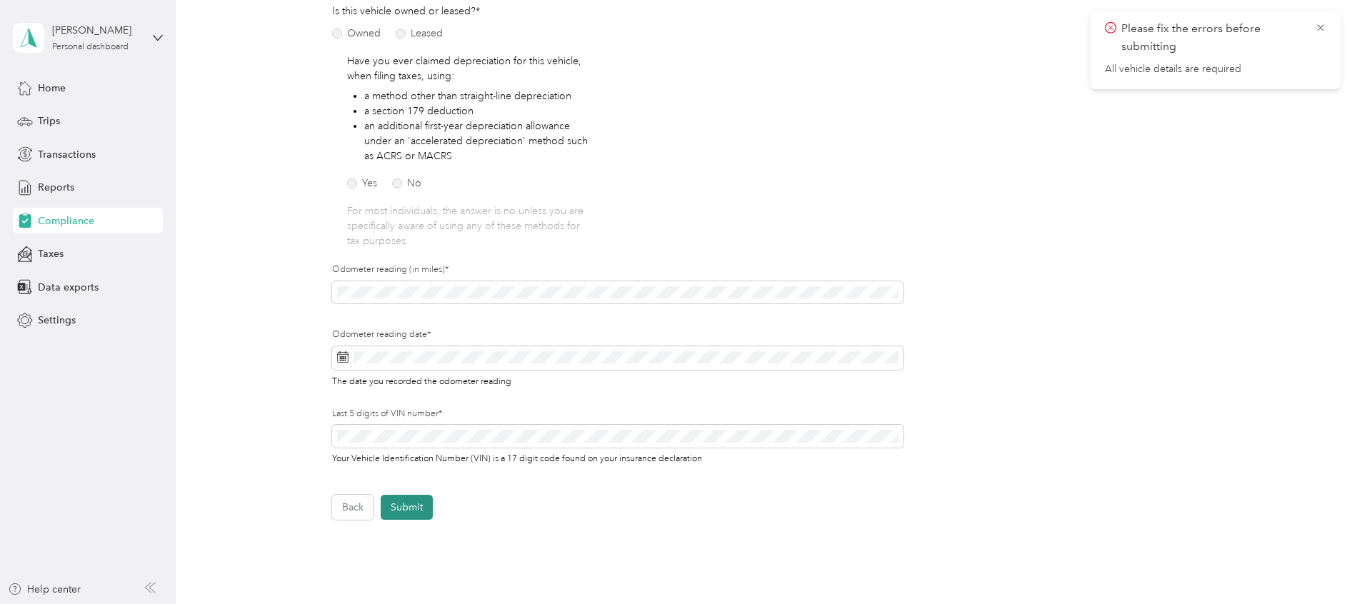
click at [408, 506] on button "Submit" at bounding box center [407, 507] width 52 height 25
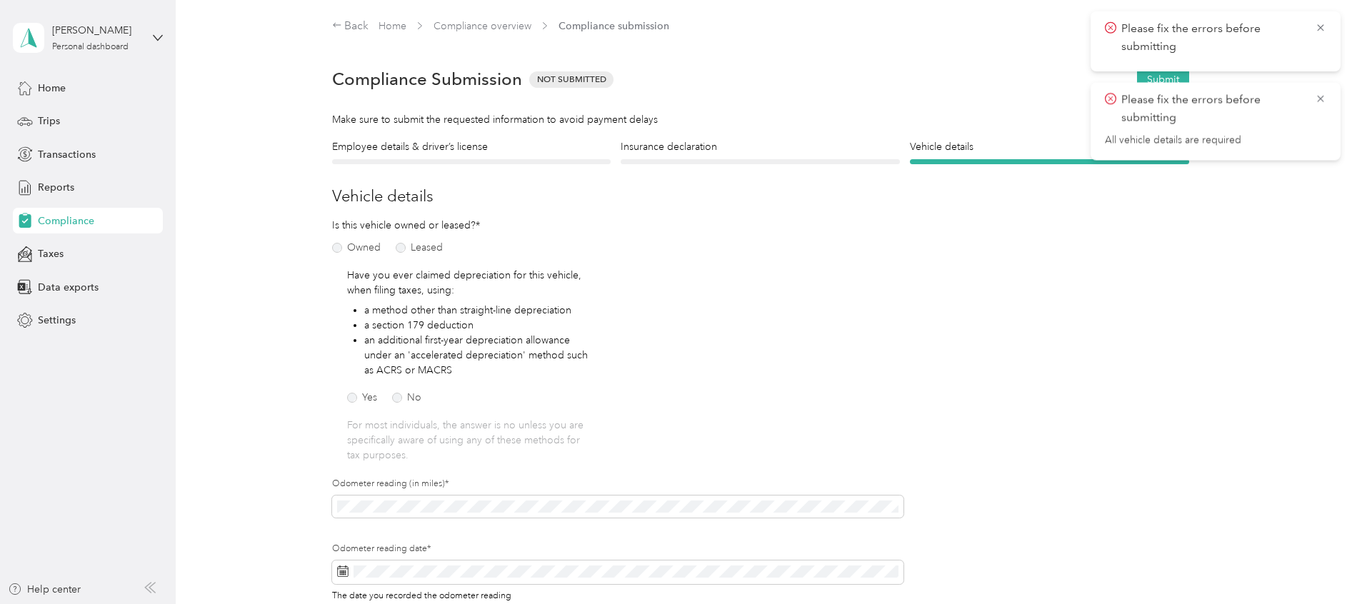
click at [693, 159] on div "Insurance declaration Insurance" at bounding box center [760, 151] width 279 height 25
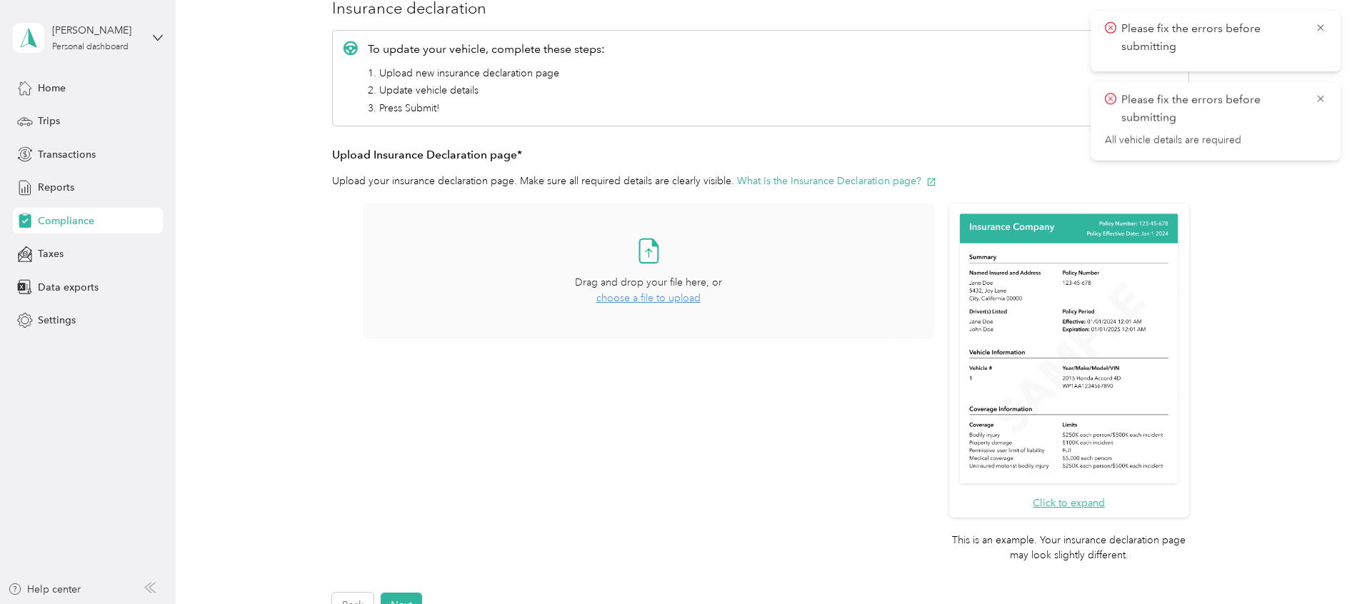
scroll to position [232, 0]
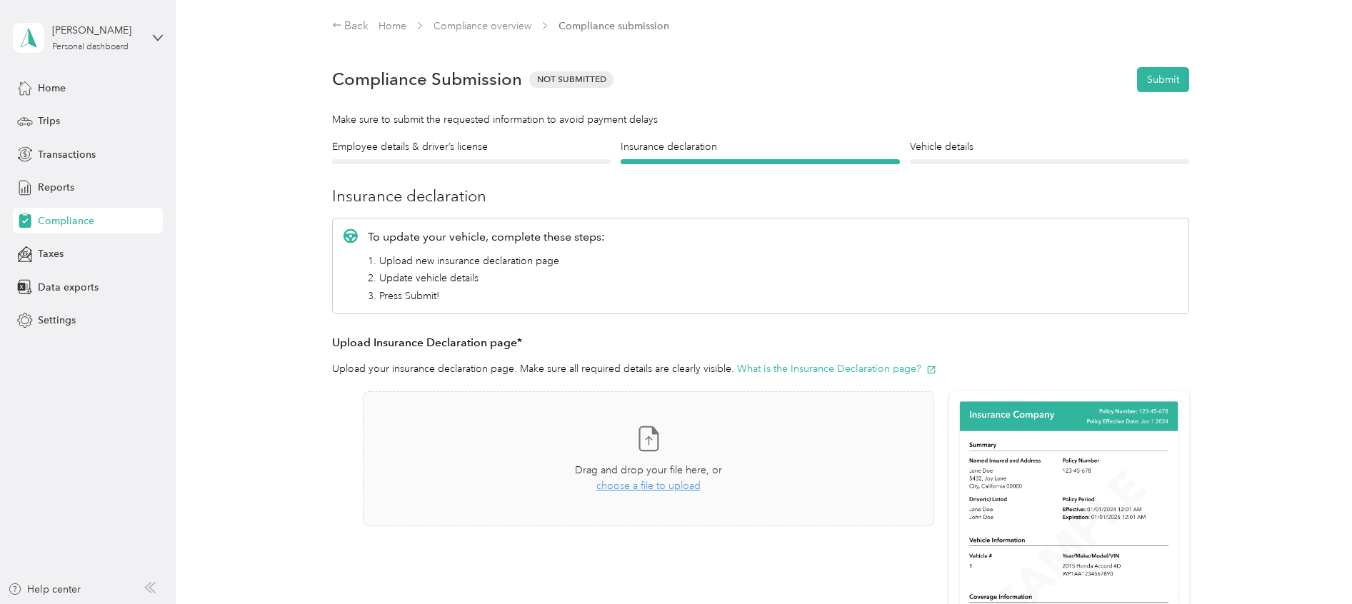
click at [545, 160] on div at bounding box center [471, 161] width 279 height 5
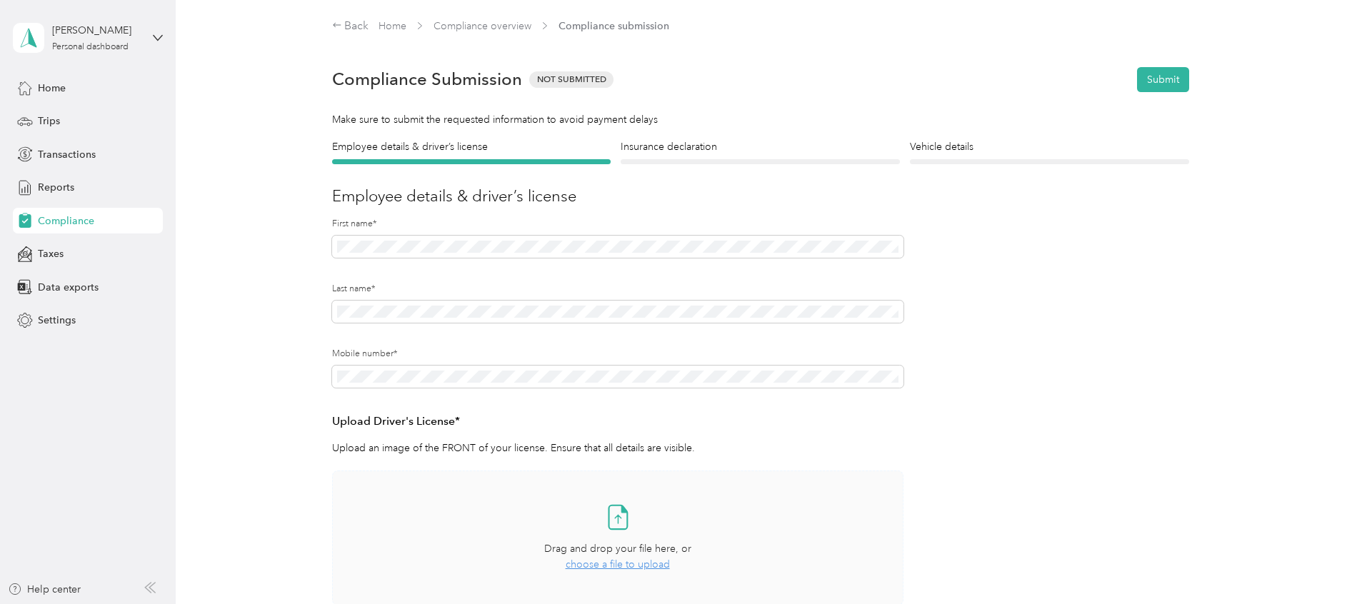
click at [624, 566] on span "choose a file to upload" at bounding box center [618, 564] width 104 height 12
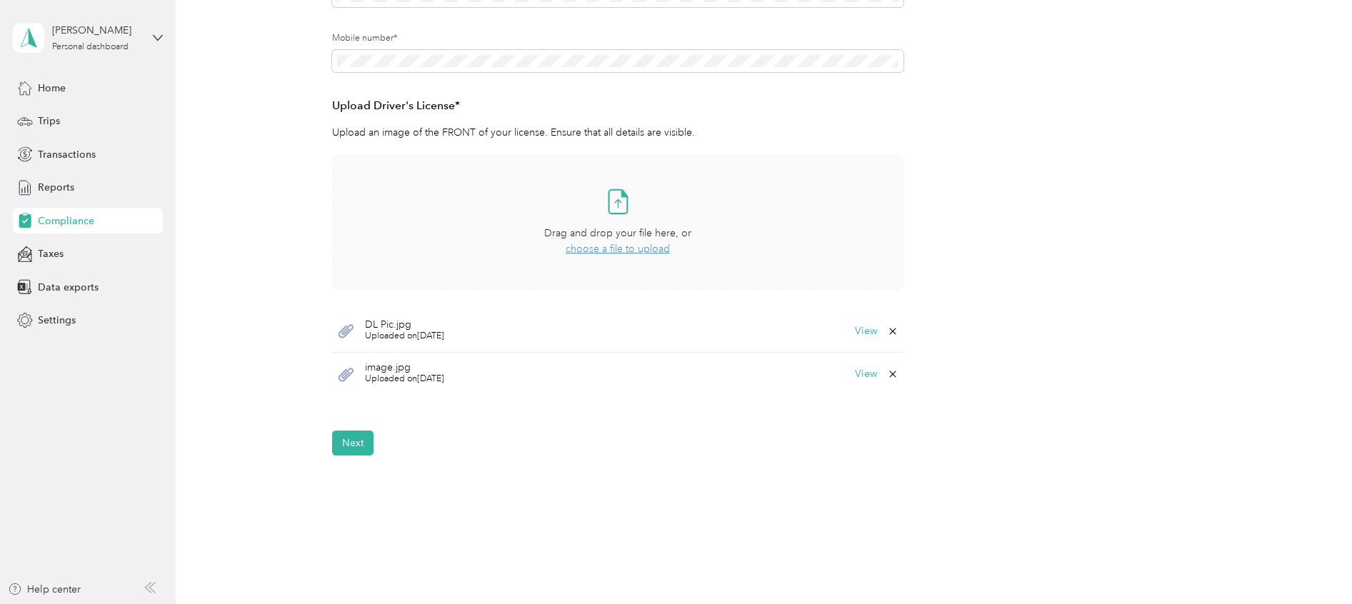
scroll to position [321, 0]
click at [339, 440] on button "Next" at bounding box center [352, 437] width 41 height 25
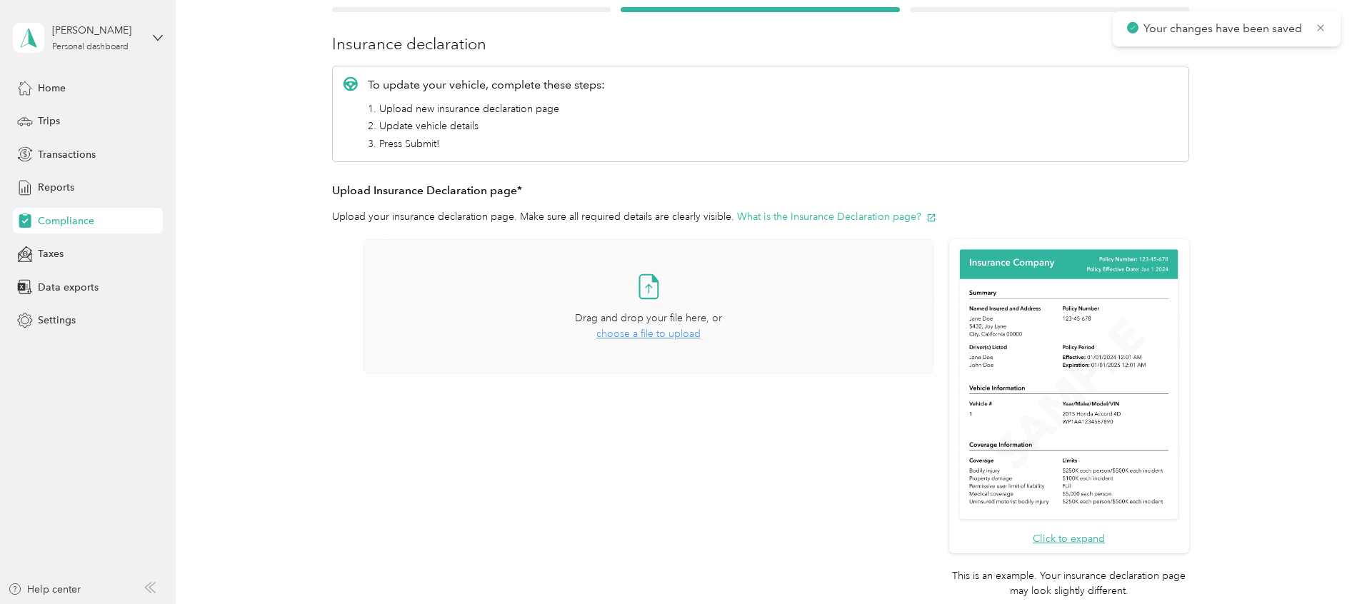
scroll to position [125, 0]
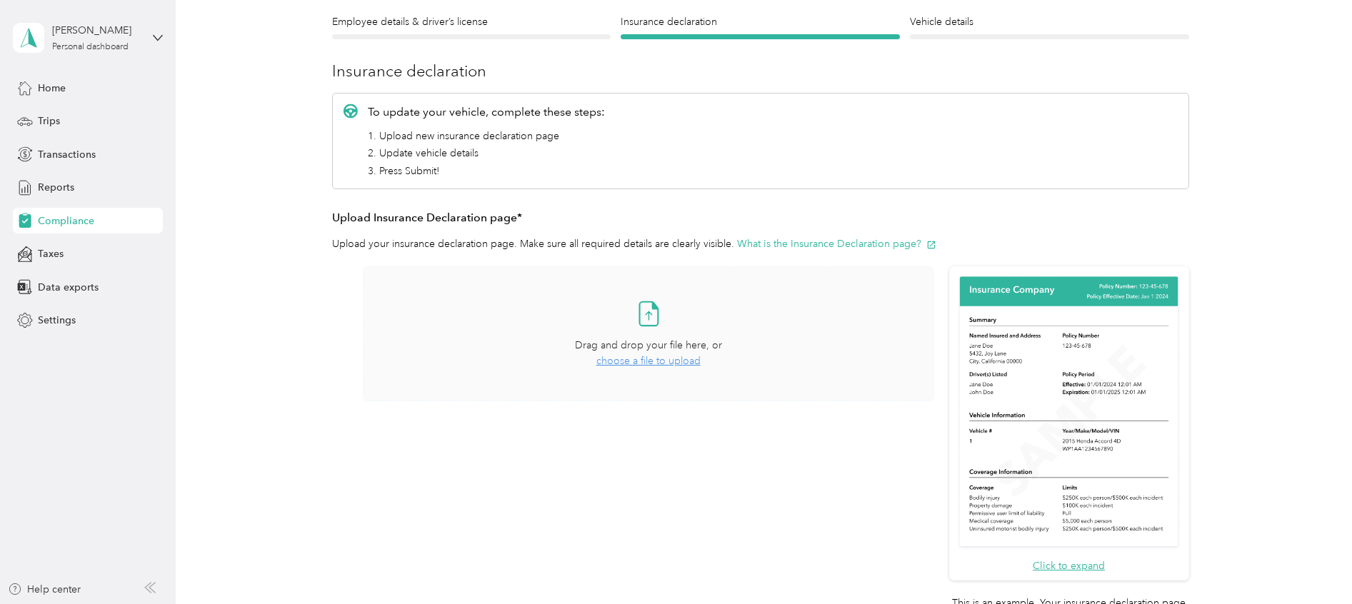
click at [610, 361] on span "choose a file to upload" at bounding box center [648, 361] width 104 height 12
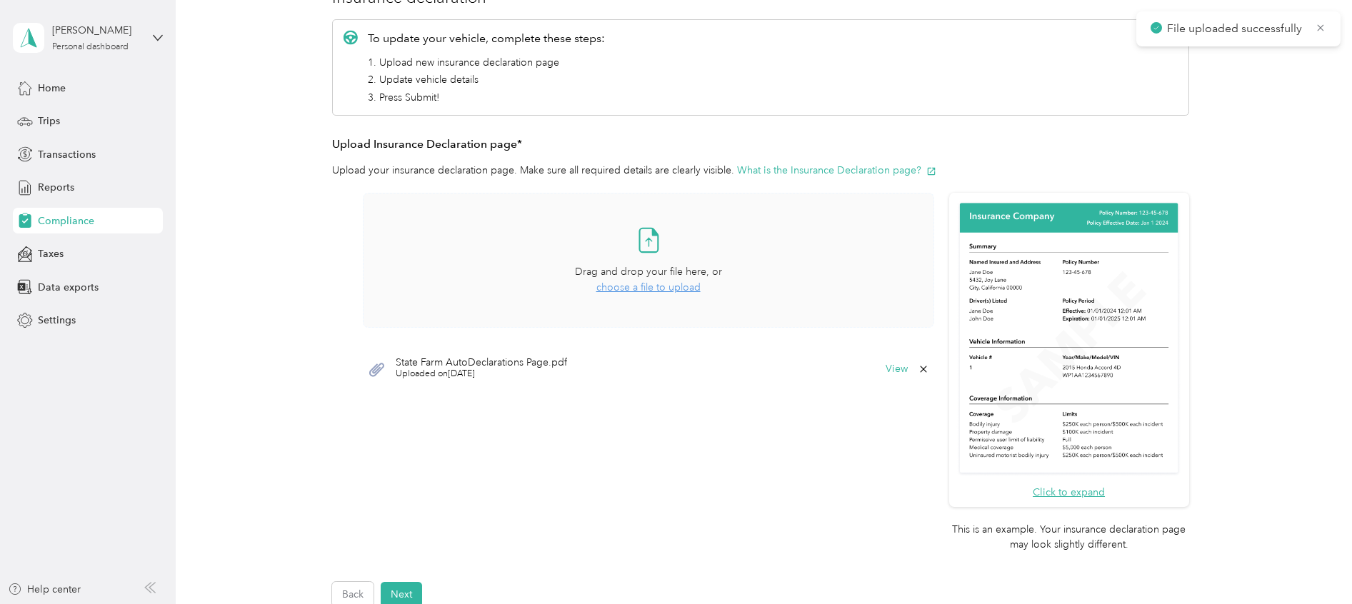
scroll to position [232, 0]
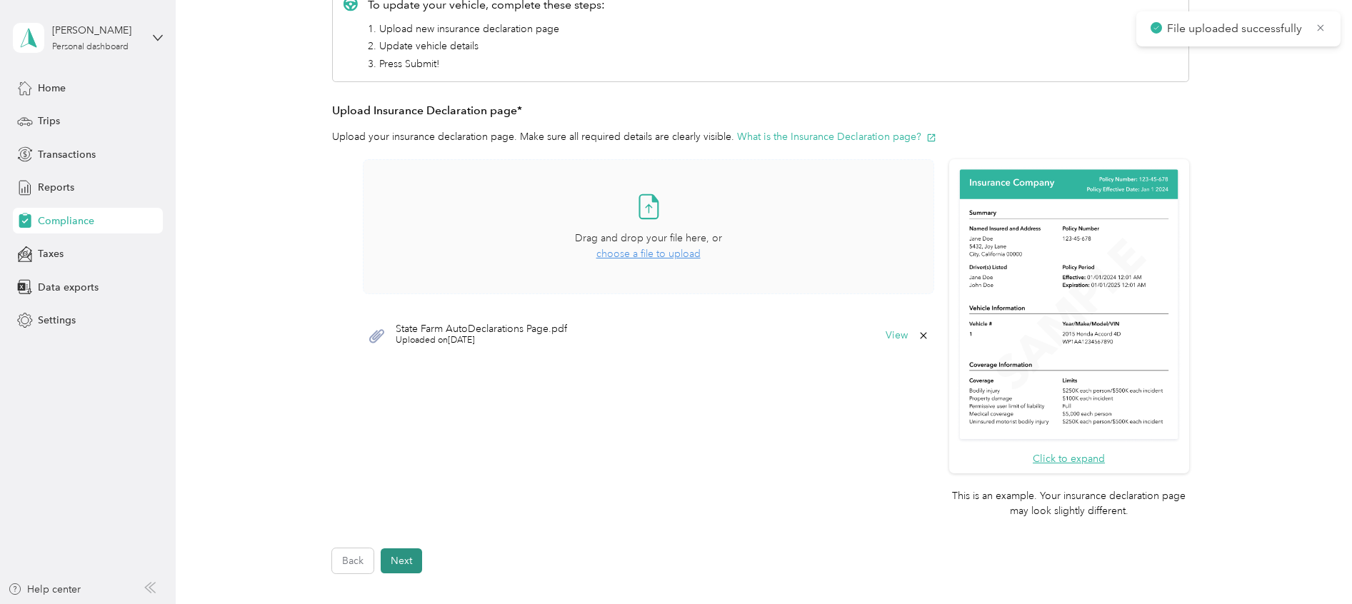
click at [405, 557] on button "Next" at bounding box center [401, 560] width 41 height 25
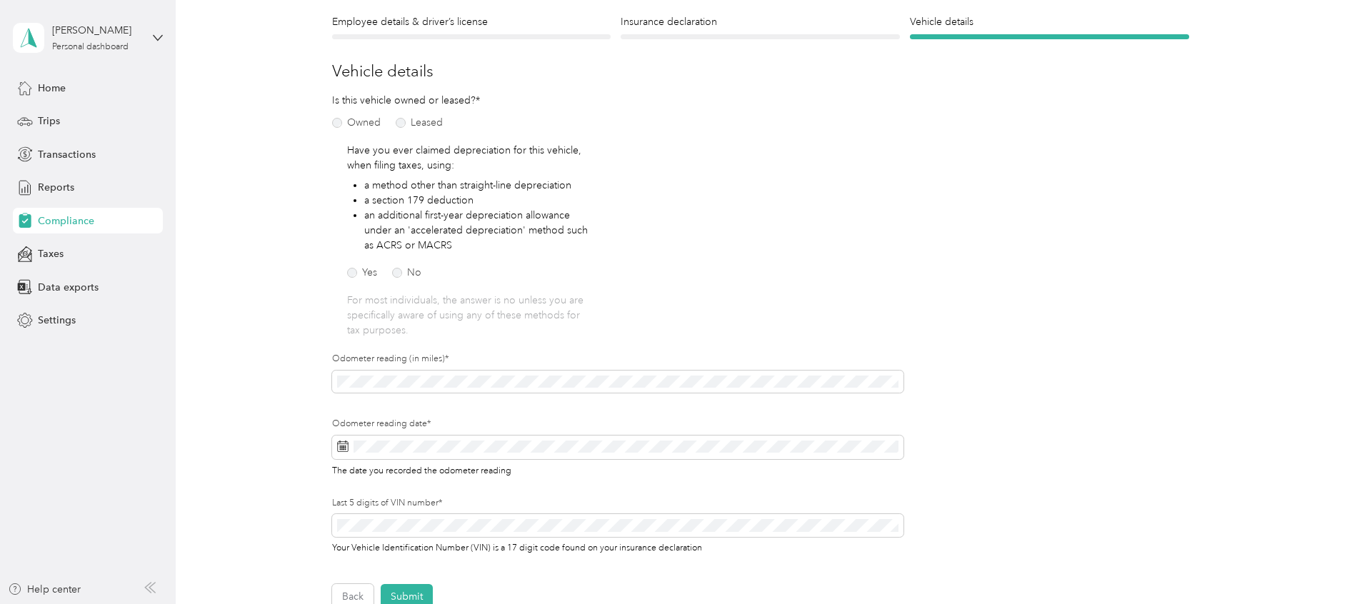
scroll to position [338, 0]
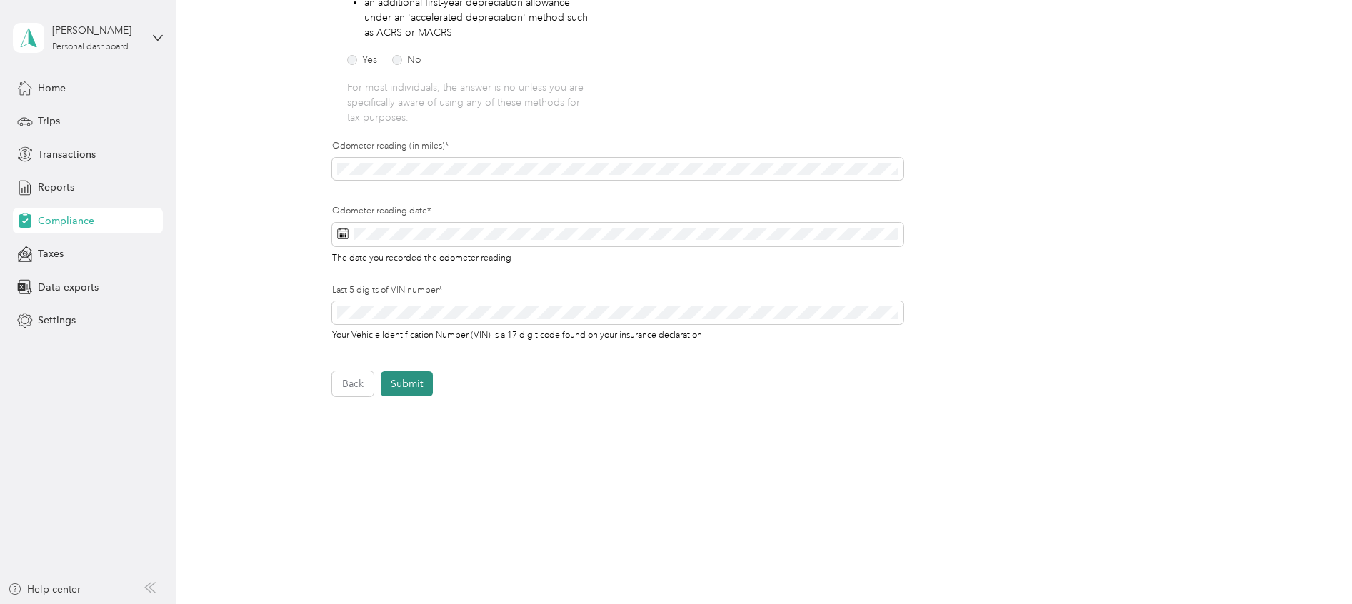
click at [402, 386] on button "Submit" at bounding box center [407, 383] width 52 height 25
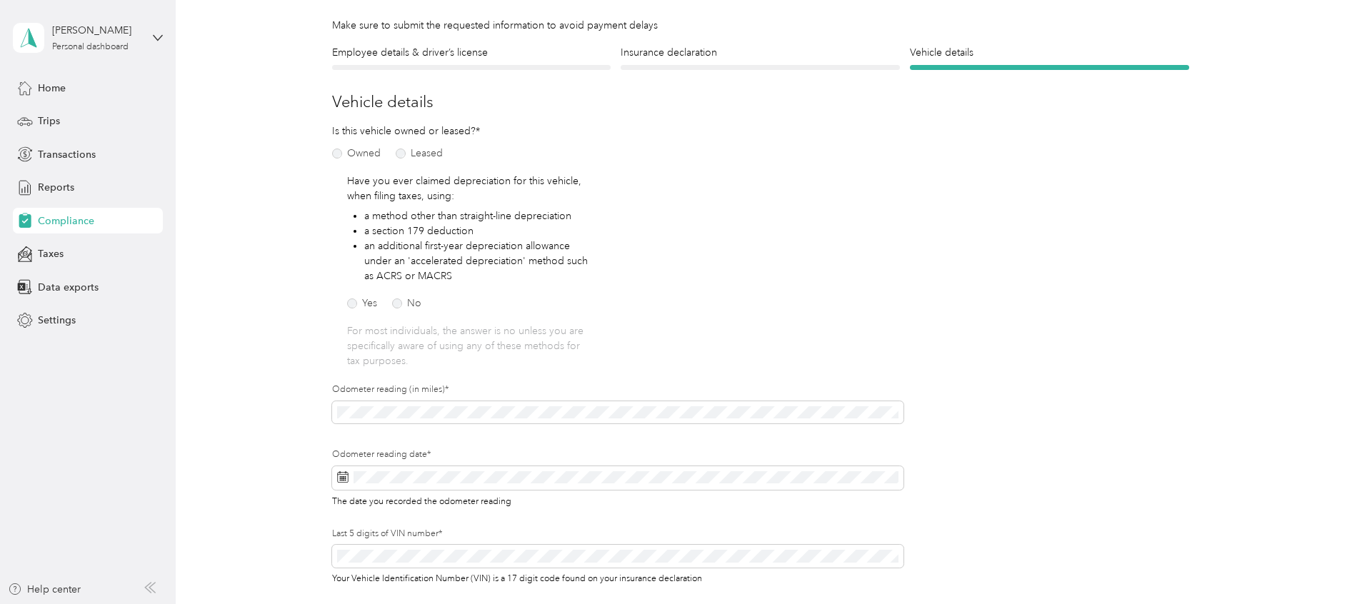
scroll to position [18, 0]
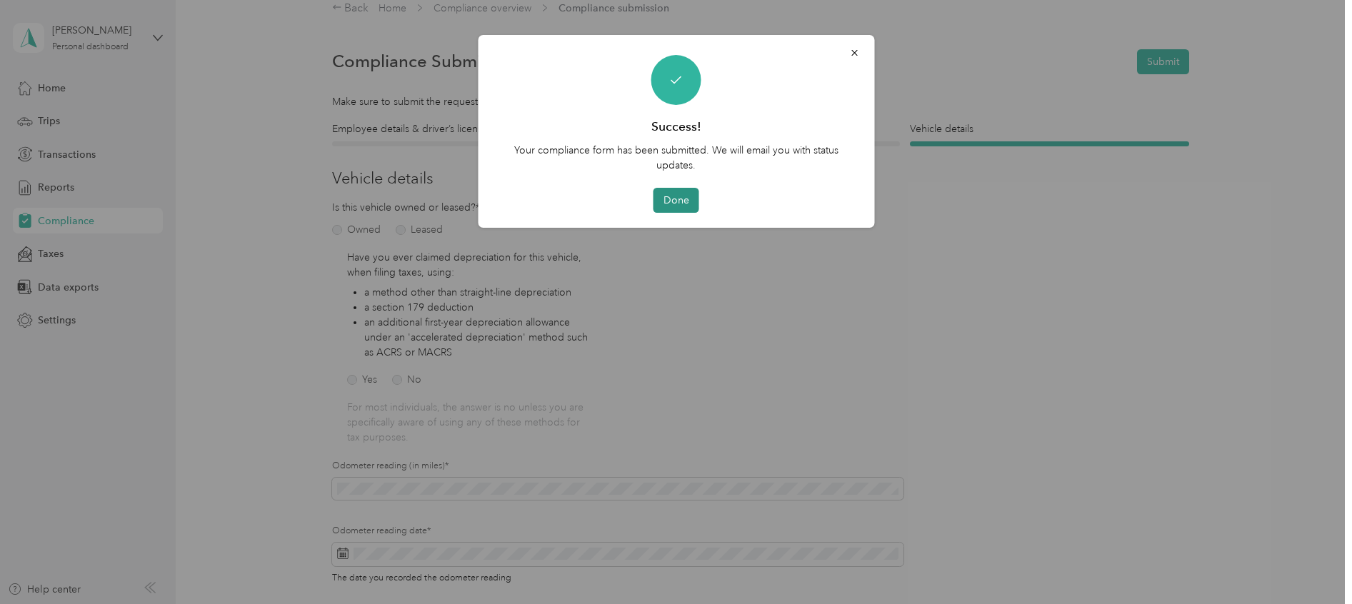
click at [666, 196] on button "Done" at bounding box center [676, 200] width 46 height 25
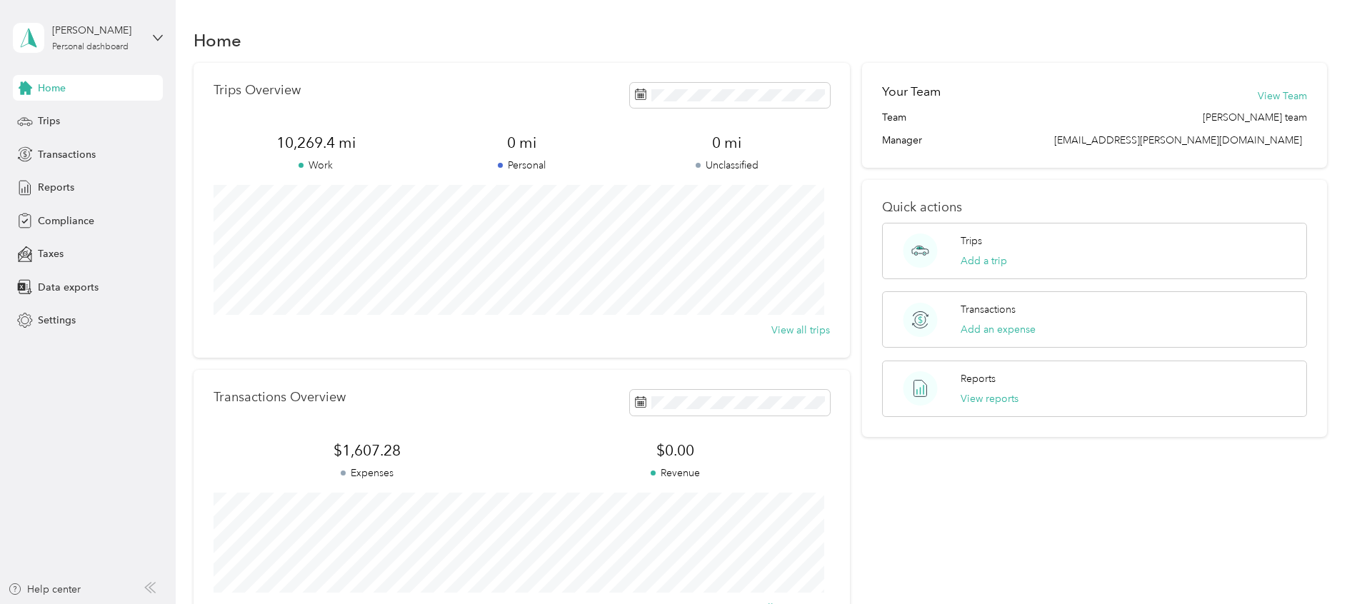
click at [68, 93] on div "Home" at bounding box center [88, 88] width 150 height 26
click at [159, 36] on icon at bounding box center [158, 38] width 10 height 10
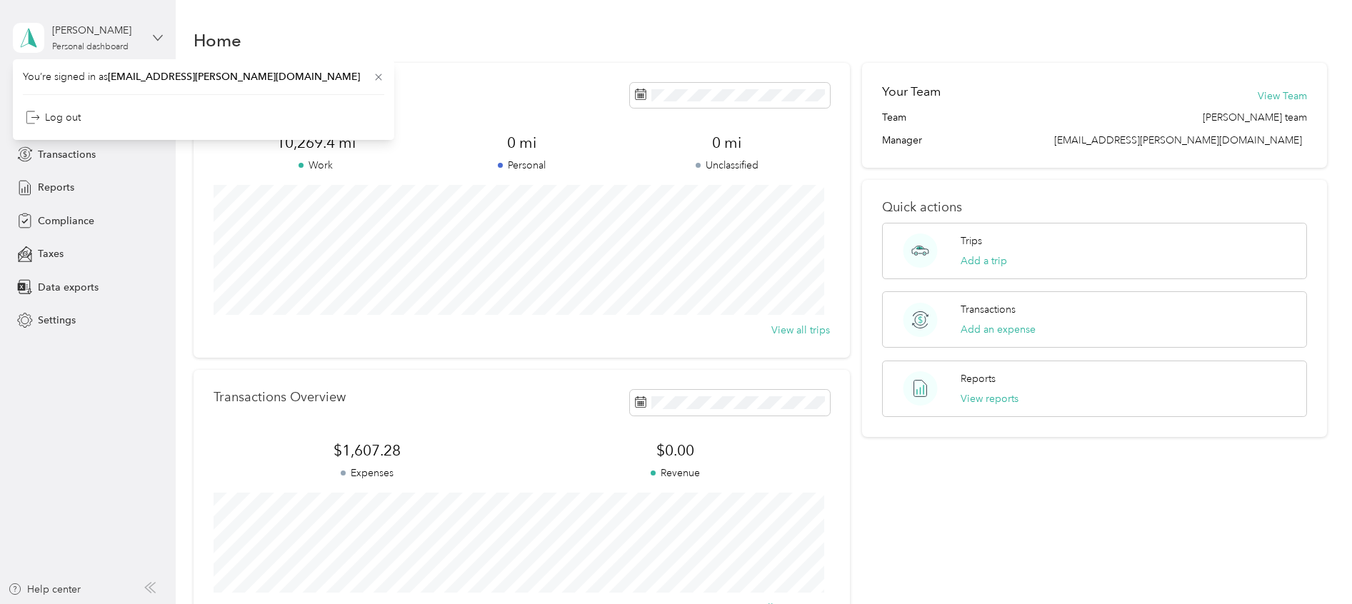
click at [160, 36] on icon at bounding box center [158, 38] width 10 height 10
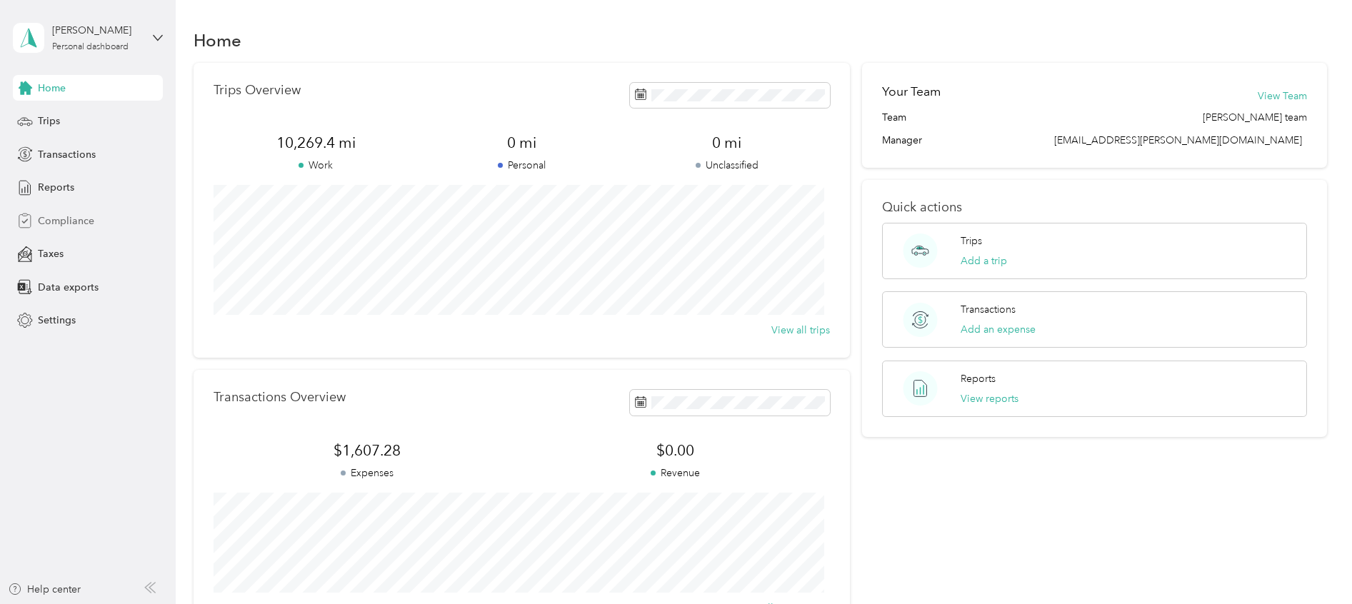
click at [61, 222] on span "Compliance" at bounding box center [66, 221] width 56 height 15
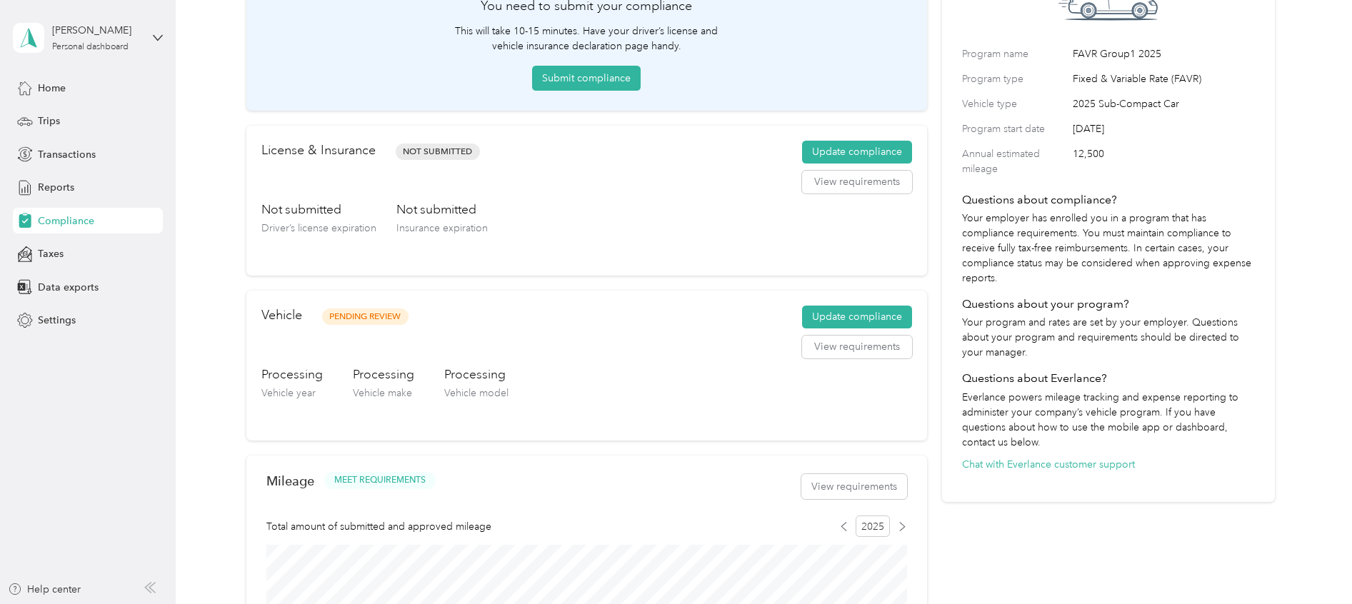
scroll to position [107, 0]
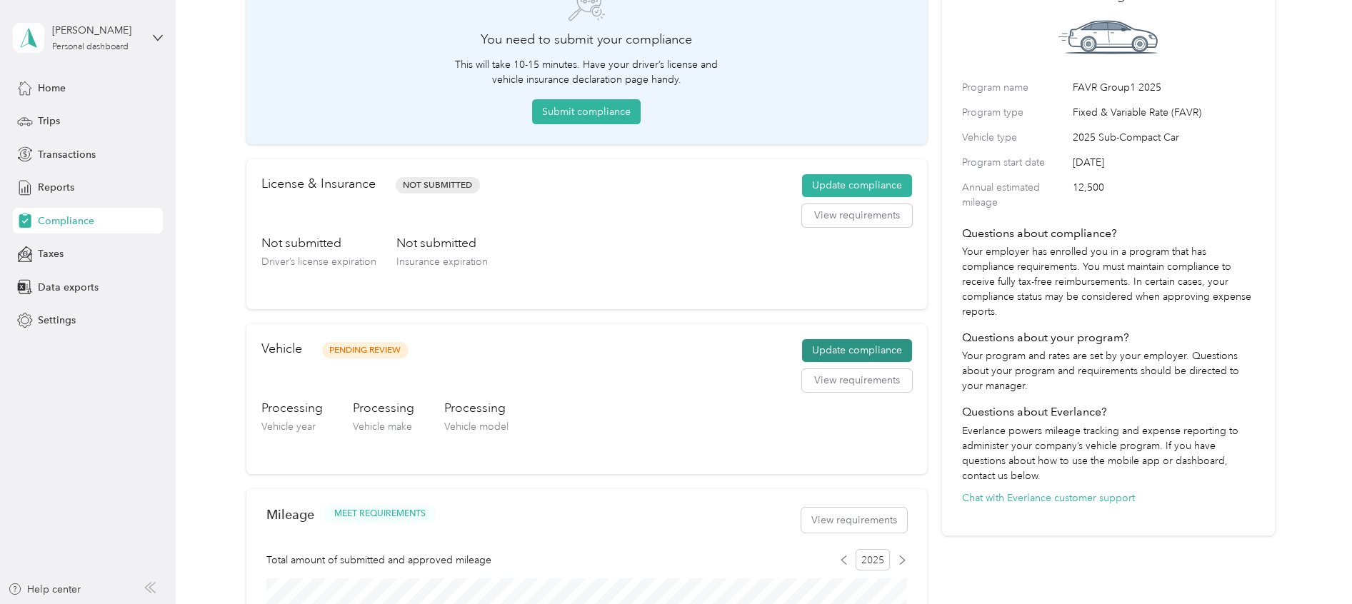
click at [828, 349] on button "Update compliance" at bounding box center [857, 350] width 110 height 23
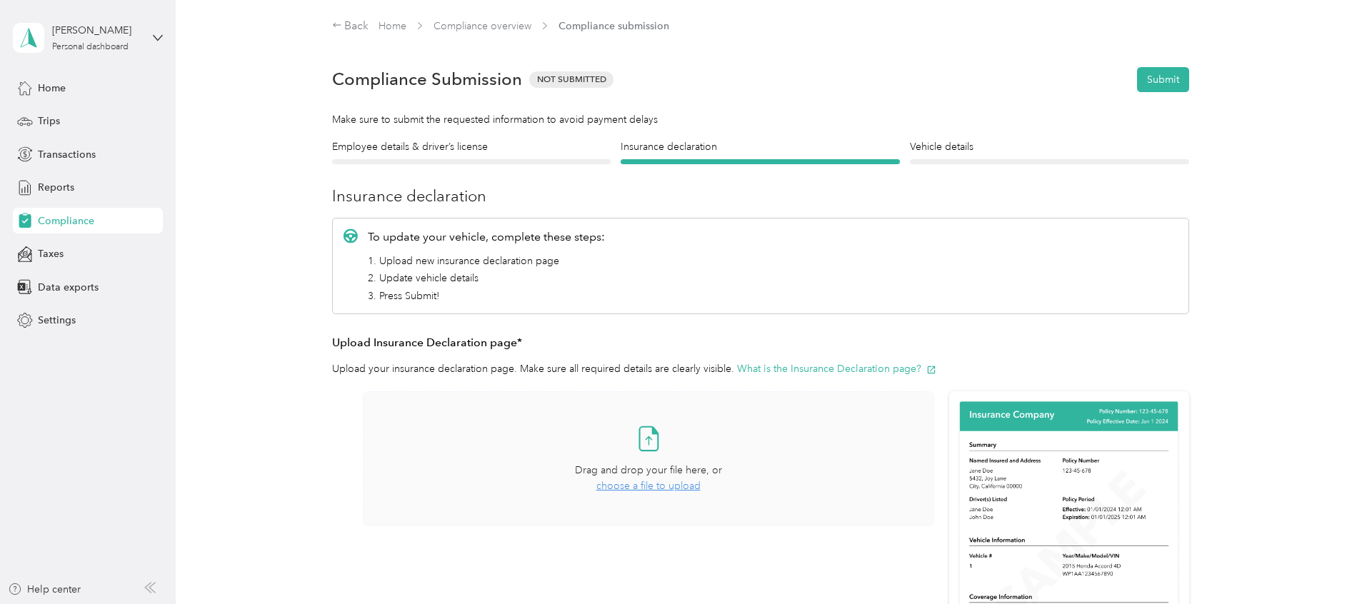
click at [640, 486] on span "choose a file to upload" at bounding box center [648, 486] width 104 height 12
click at [531, 156] on div "Employee details & driver’s license License" at bounding box center [471, 151] width 279 height 25
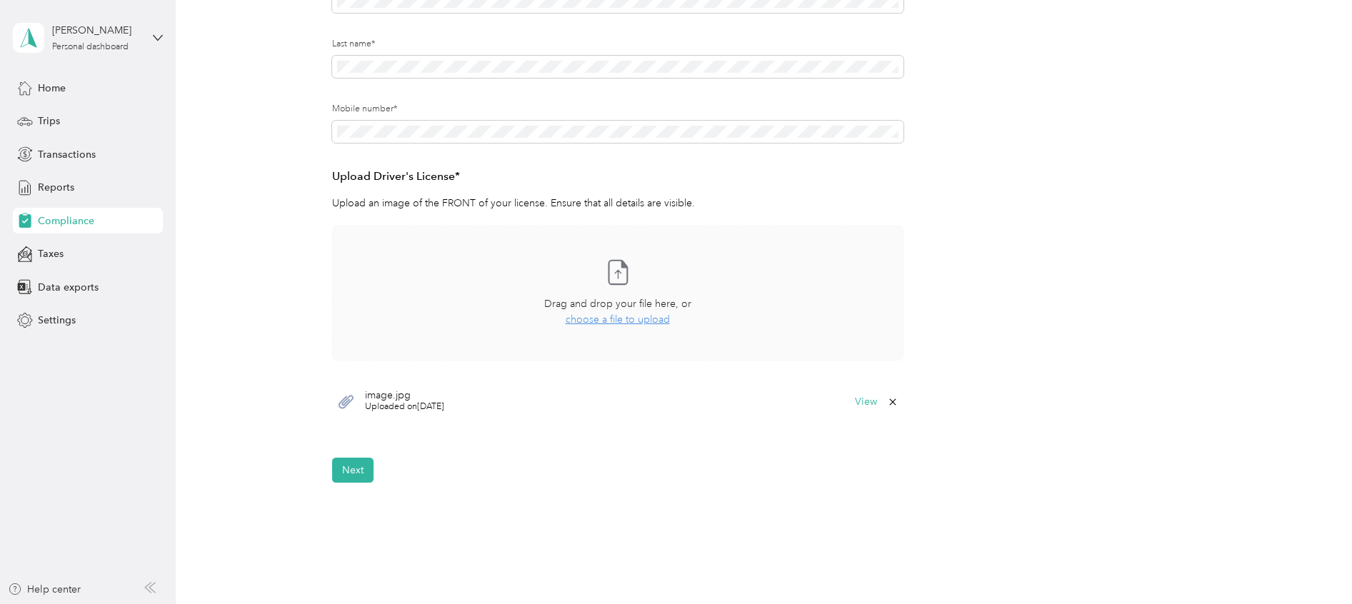
scroll to position [321, 0]
